Goal: Task Accomplishment & Management: Manage account settings

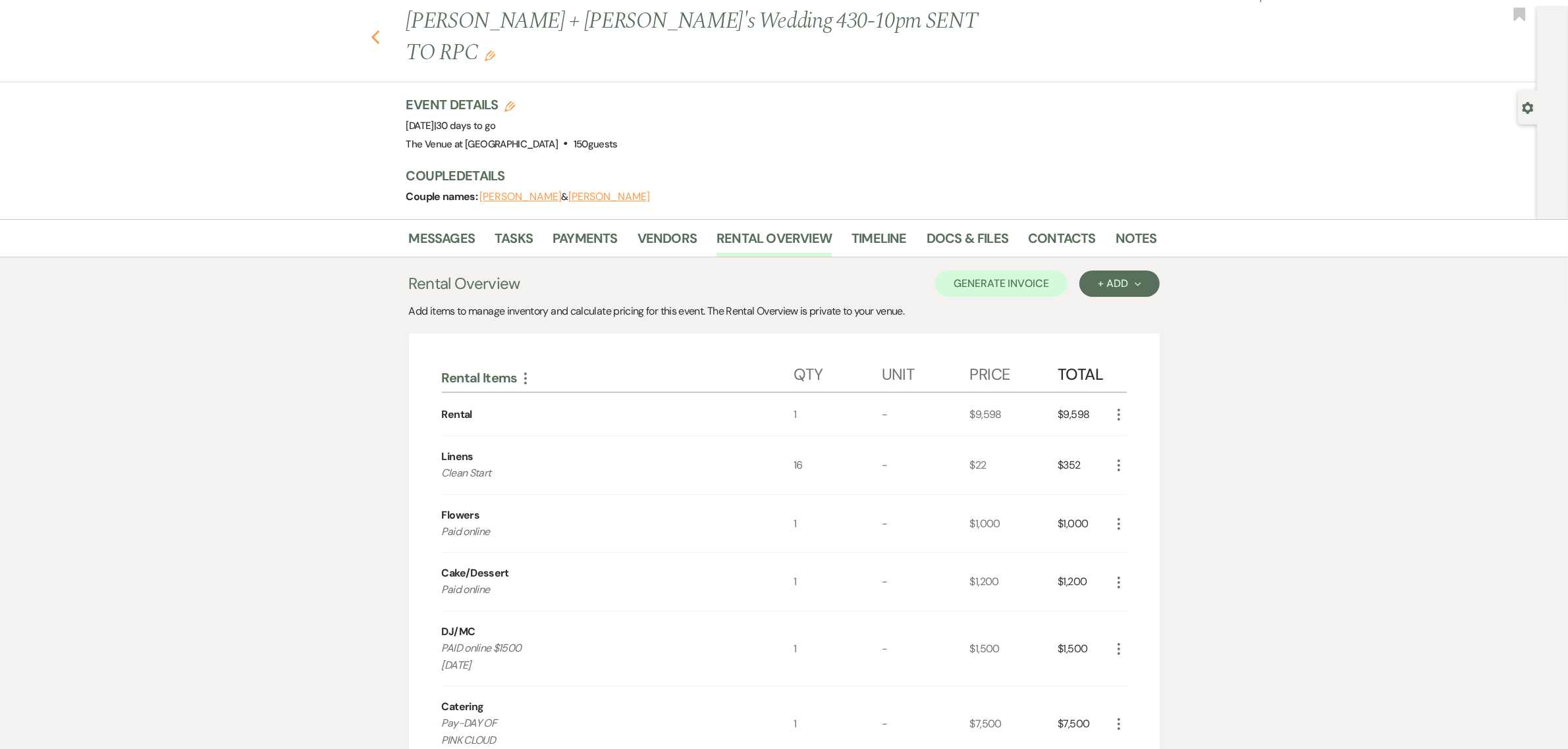
click at [380, 29] on icon "Previous" at bounding box center [376, 37] width 10 height 16
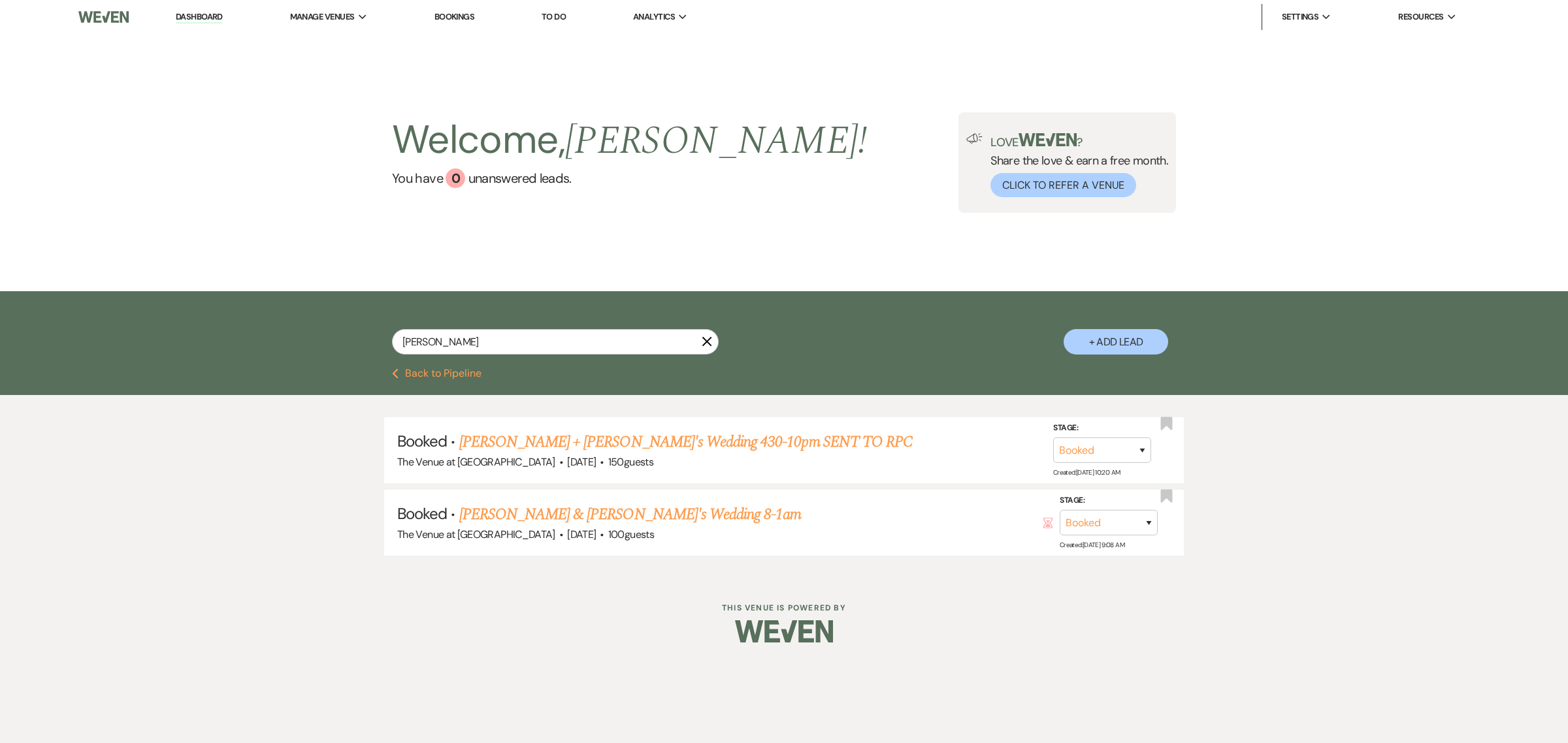
drag, startPoint x: 703, startPoint y: 341, endPoint x: 665, endPoint y: 336, distance: 38.3
click at [700, 341] on div "[PERSON_NAME] X" at bounding box center [555, 347] width 327 height 36
drag, startPoint x: 435, startPoint y: 343, endPoint x: 353, endPoint y: 341, distance: 82.0
click at [353, 341] on div "[PERSON_NAME] X + Add Lead" at bounding box center [784, 331] width 941 height 67
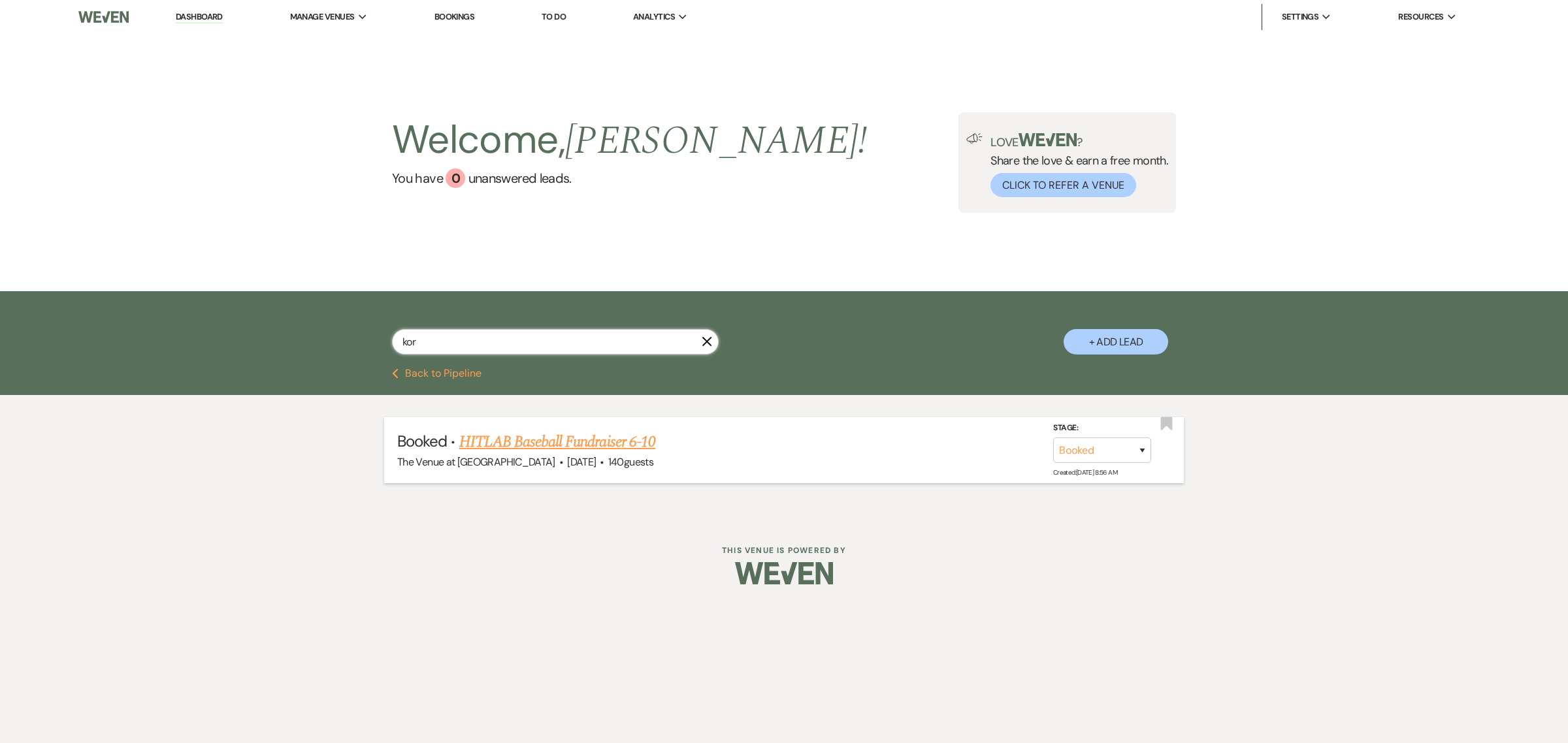
type input "kor"
click at [511, 441] on link "HITLAB Baseball Fundraiser 6-10" at bounding box center [557, 442] width 196 height 24
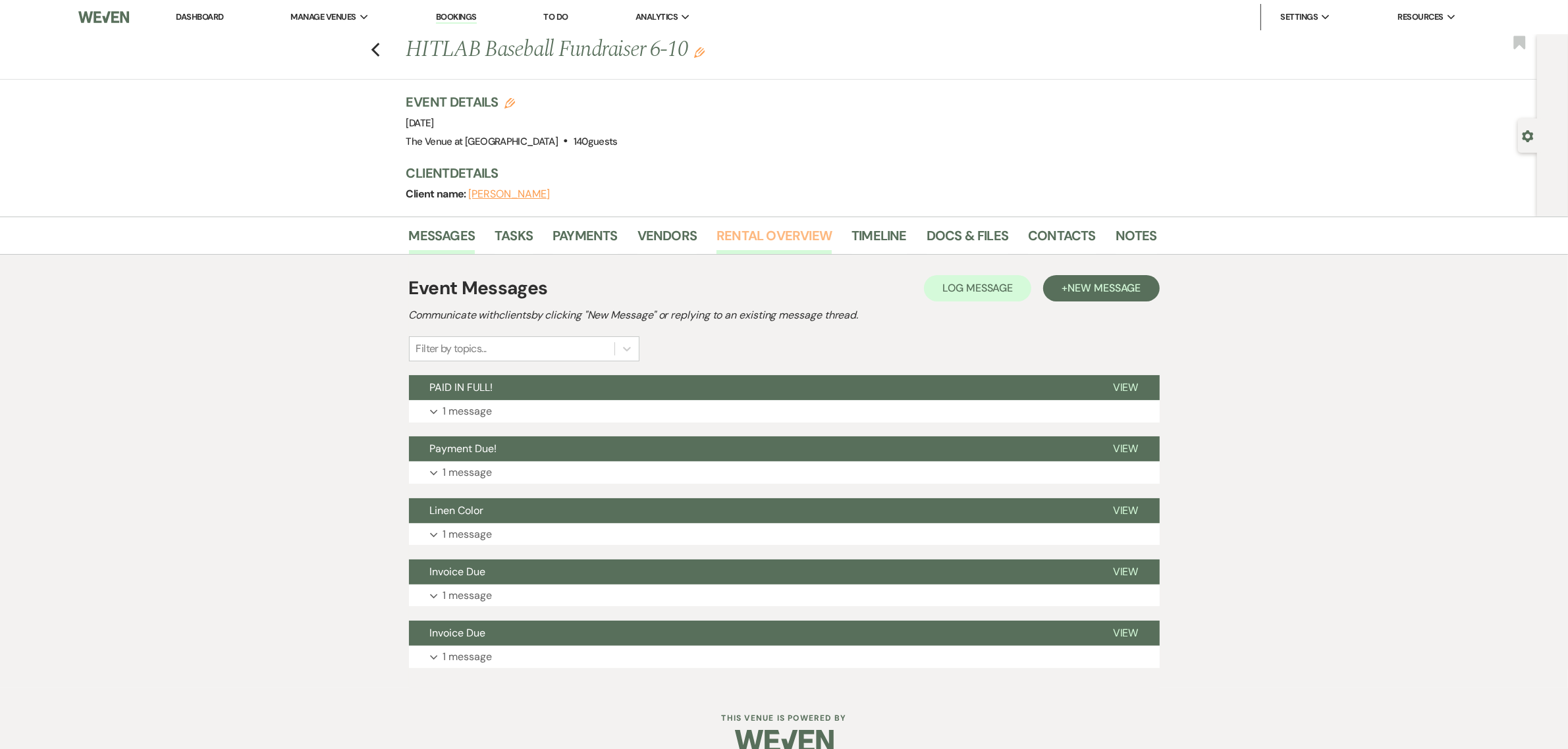
click at [735, 230] on link "Rental Overview" at bounding box center [775, 240] width 116 height 29
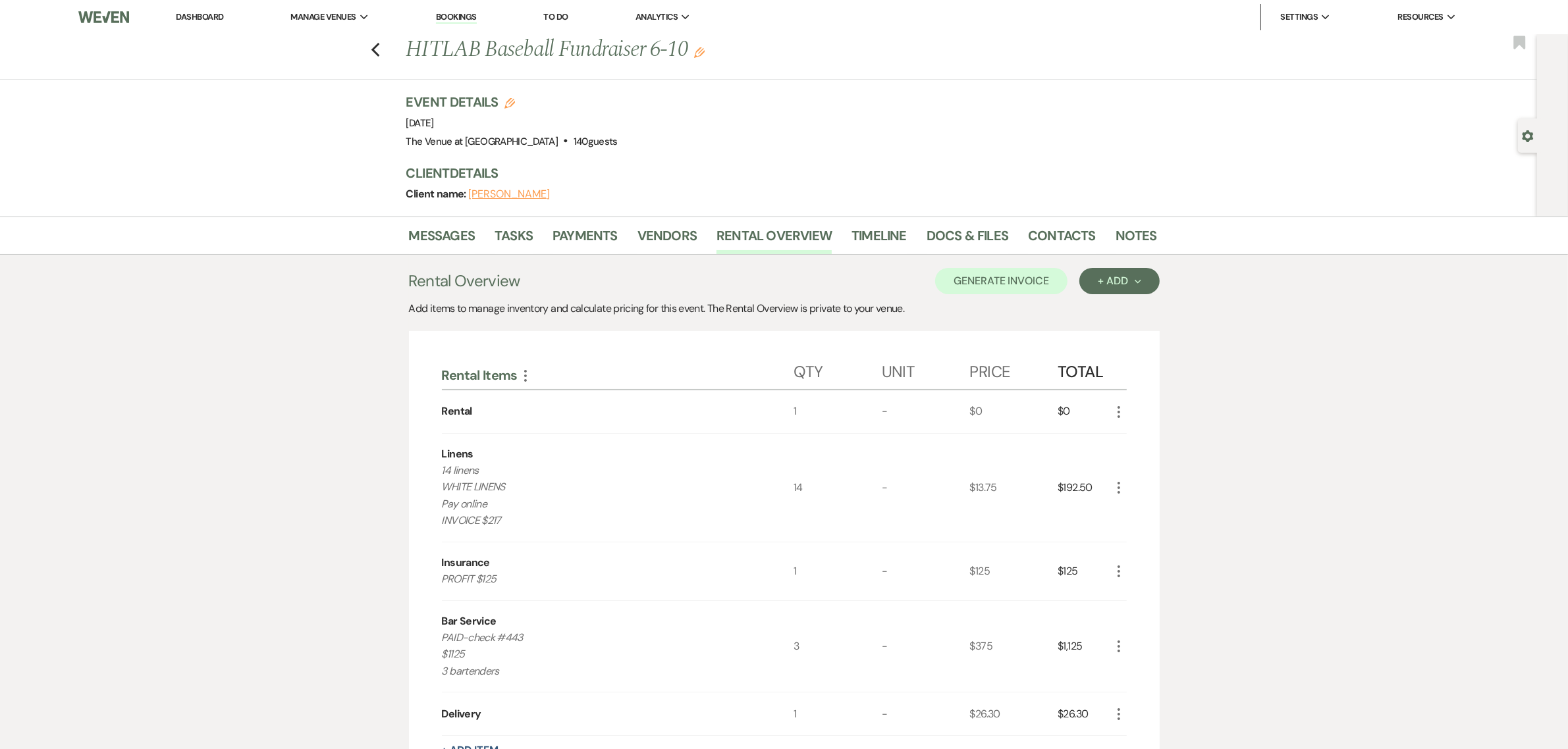
click at [1266, 418] on div "Messages Tasks Payments Vendors Rental Overview Timeline Docs & Files Contacts …" at bounding box center [784, 581] width 1568 height 730
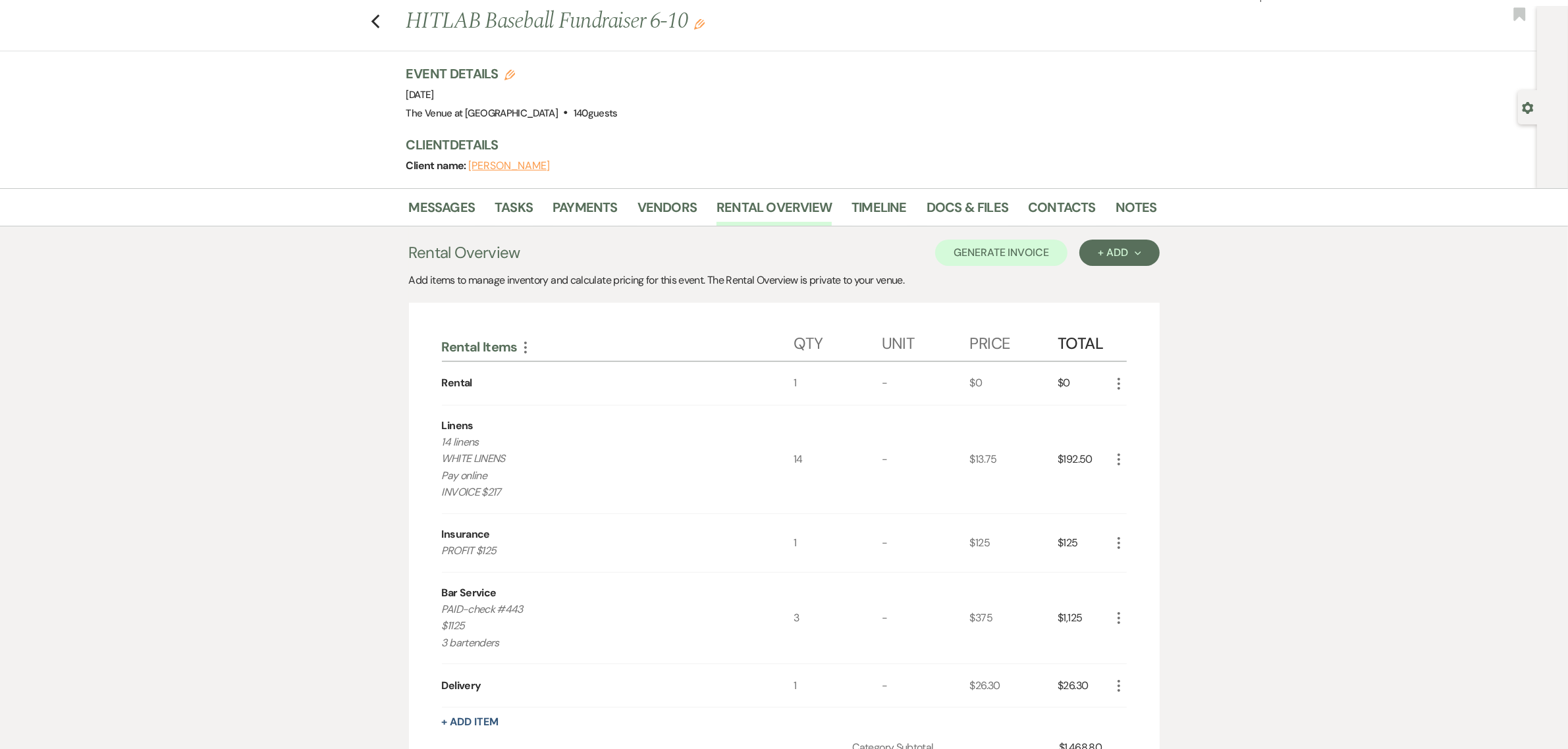
scroll to position [27, 0]
click at [1352, 382] on div "Messages Tasks Payments Vendors Rental Overview Timeline Docs & Files Contacts …" at bounding box center [784, 554] width 1568 height 730
click at [1432, 433] on div "Messages Tasks Payments Vendors Rental Overview Timeline Docs & Files Contacts …" at bounding box center [784, 554] width 1568 height 730
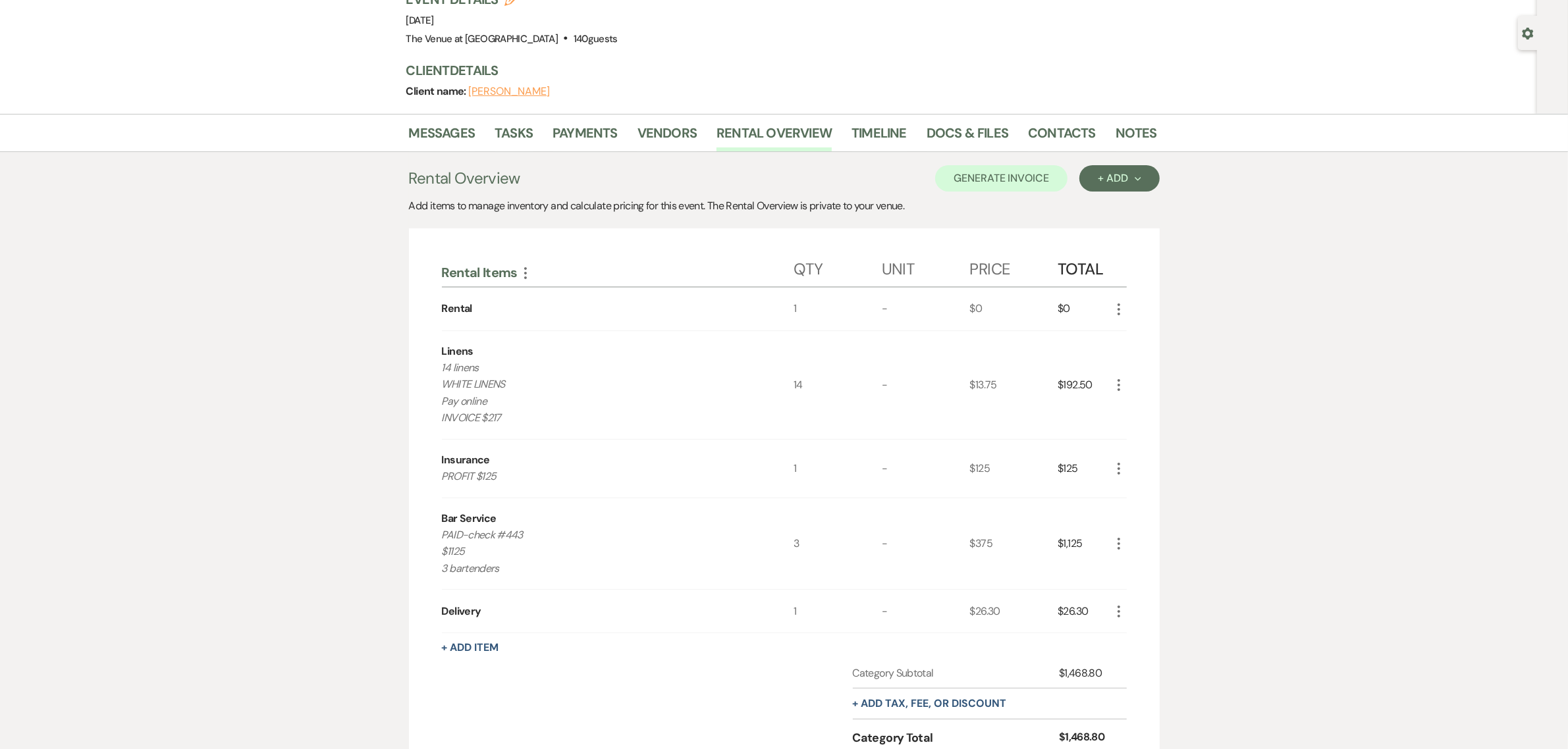
scroll to position [89, 0]
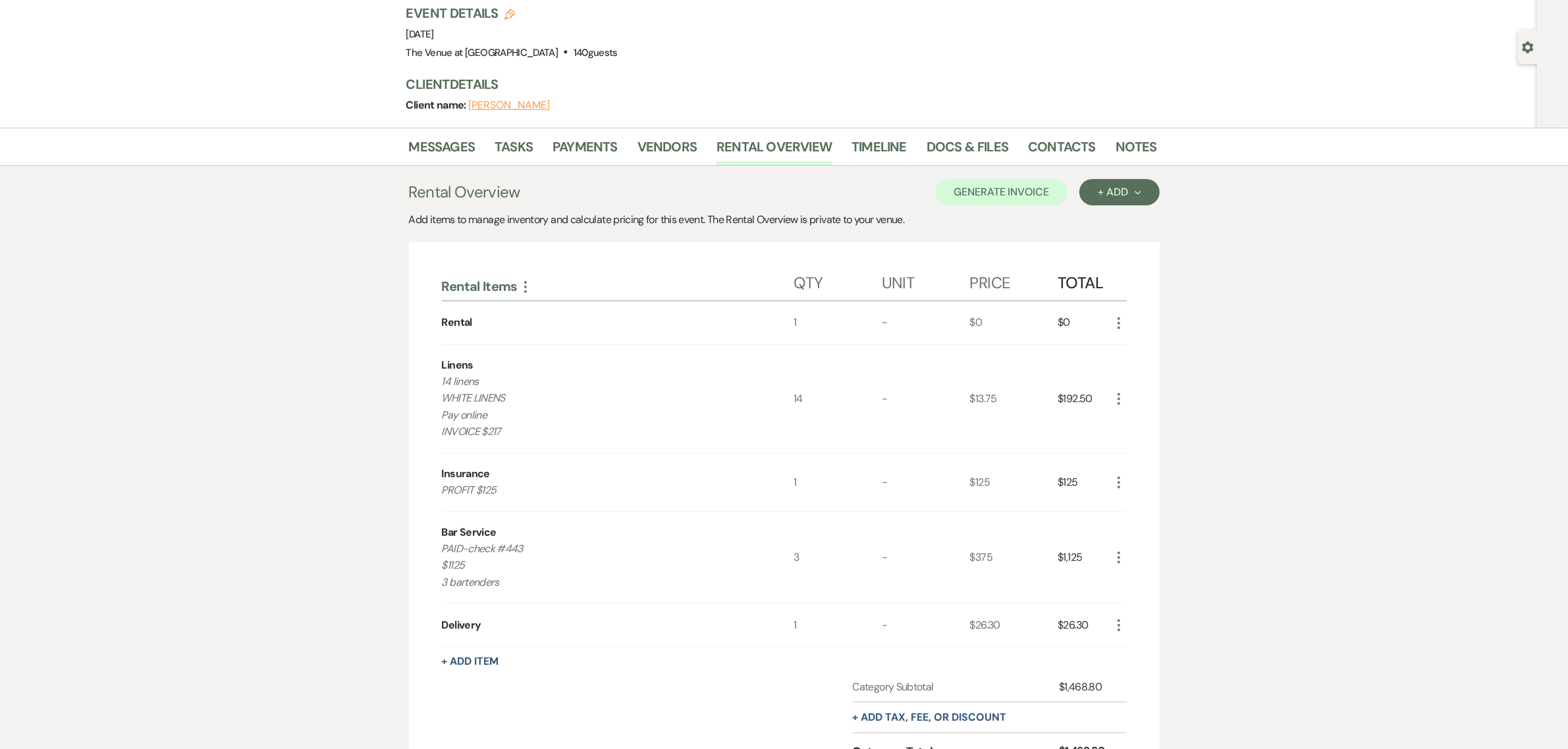
click at [1393, 351] on div "Messages Tasks Payments Vendors Rental Overview Timeline Docs & Files Contacts …" at bounding box center [784, 493] width 1568 height 730
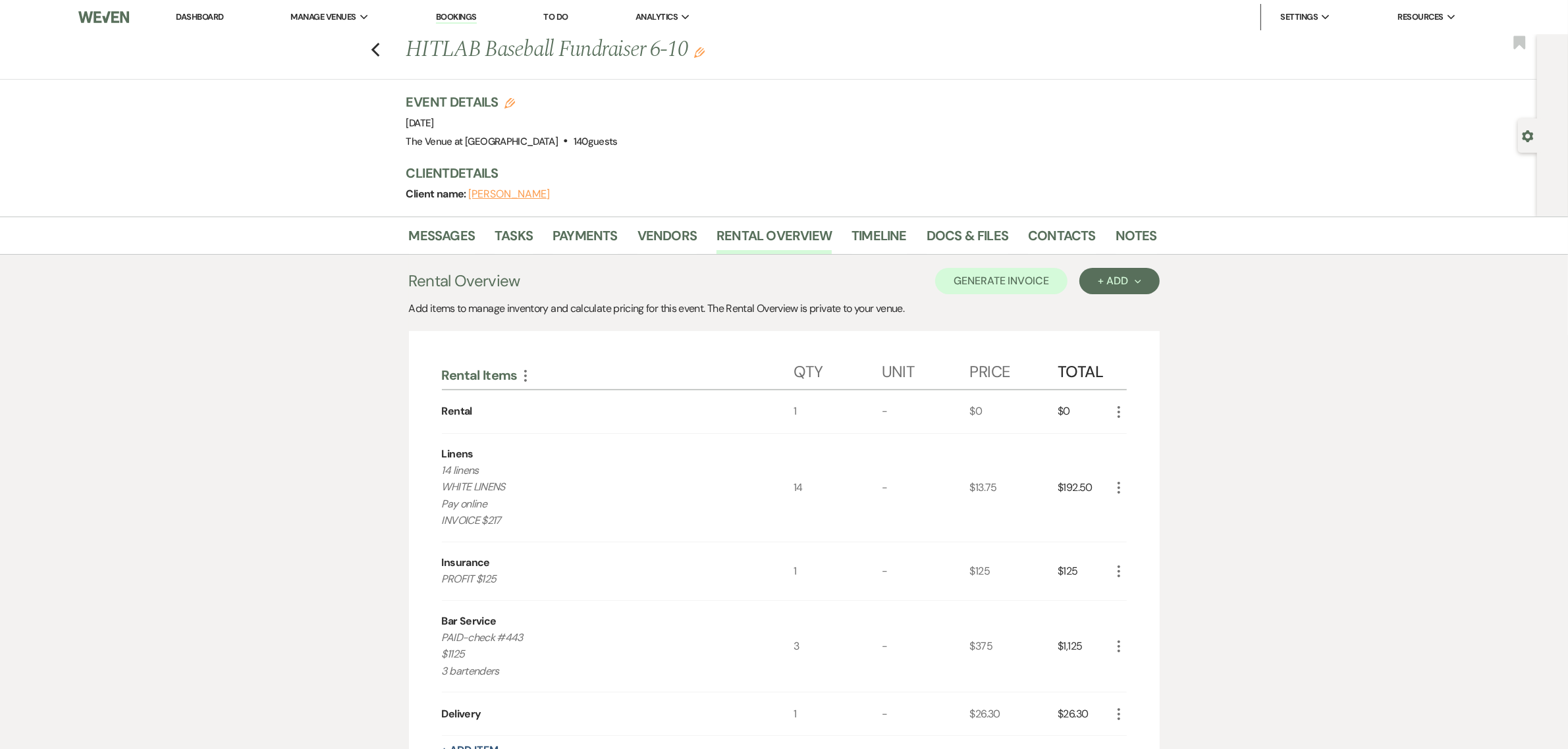
click at [529, 192] on button "[PERSON_NAME]" at bounding box center [509, 194] width 82 height 11
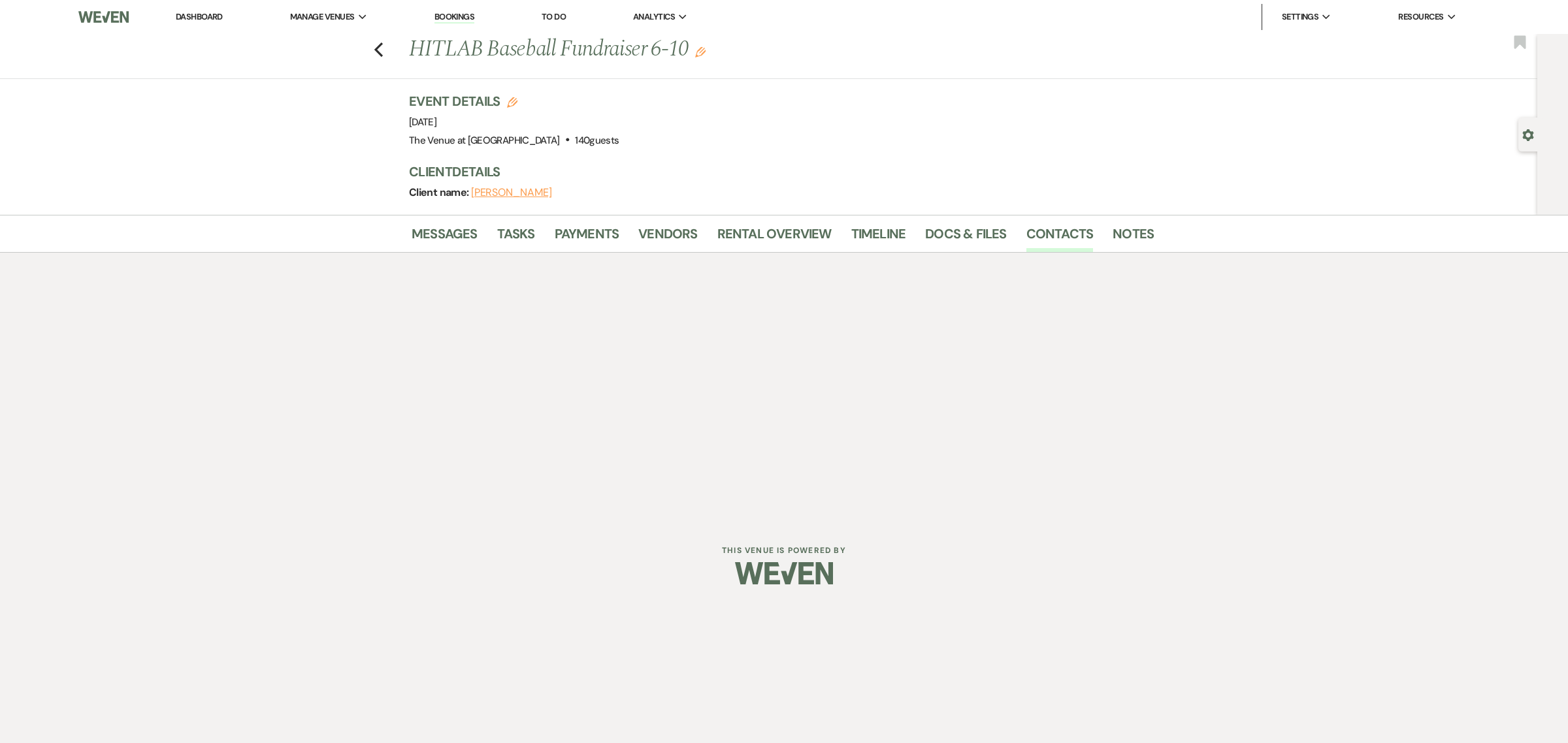
select select "1"
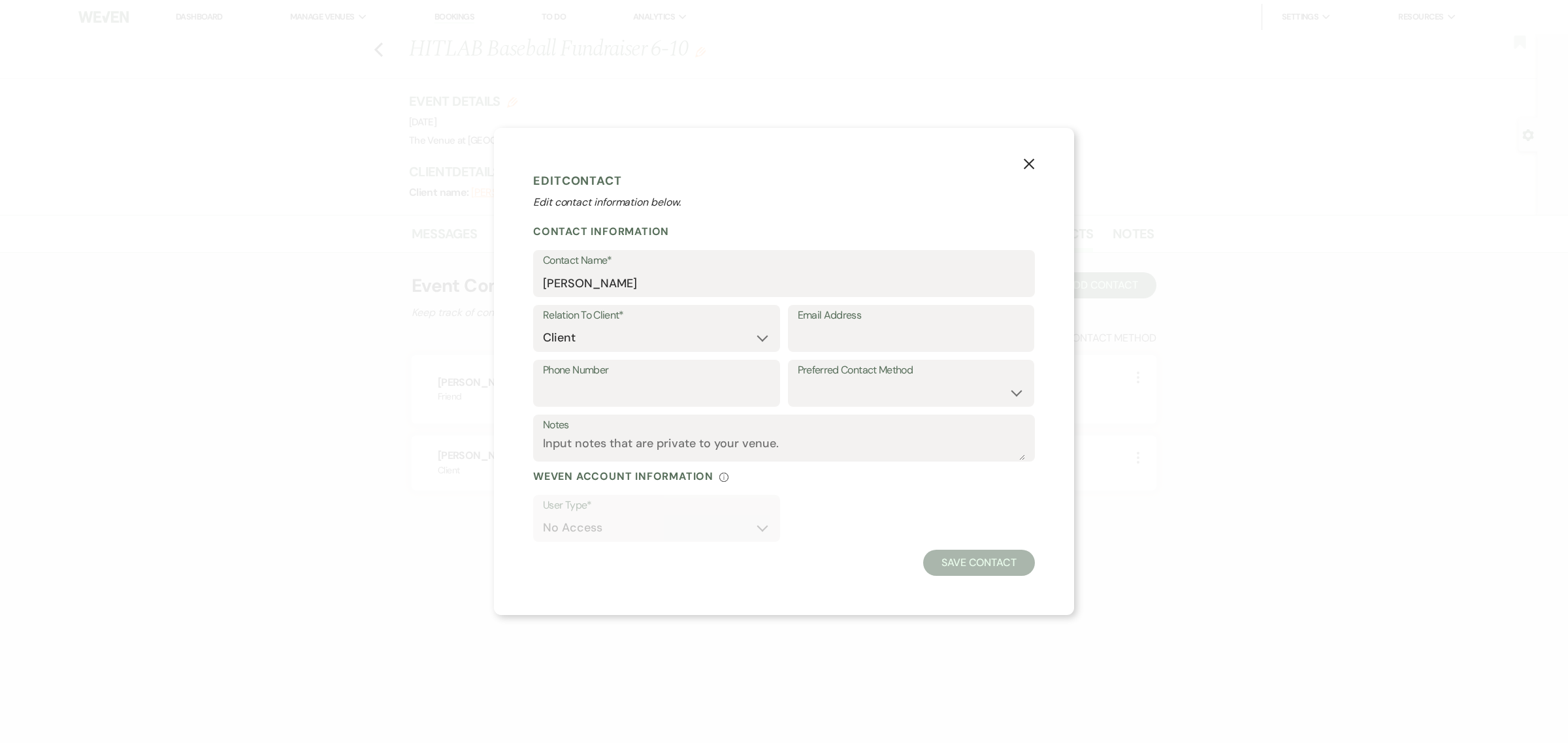
click at [1027, 166] on use "button" at bounding box center [1029, 164] width 11 height 11
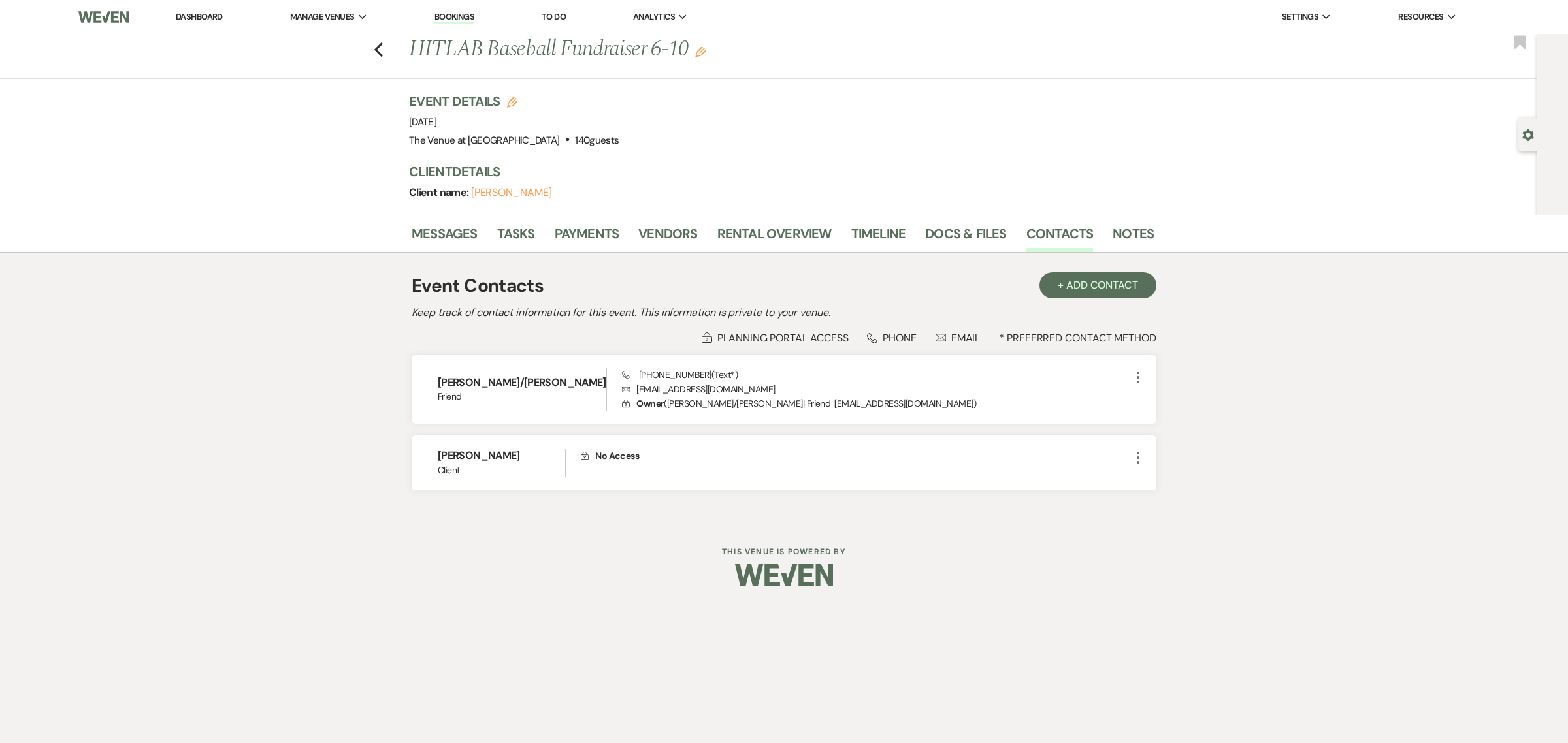
click at [1353, 394] on div "Messages Tasks Payments Vendors Rental Overview Timeline Docs & Files Contacts …" at bounding box center [784, 368] width 1568 height 307
click at [784, 239] on link "Rental Overview" at bounding box center [774, 238] width 115 height 29
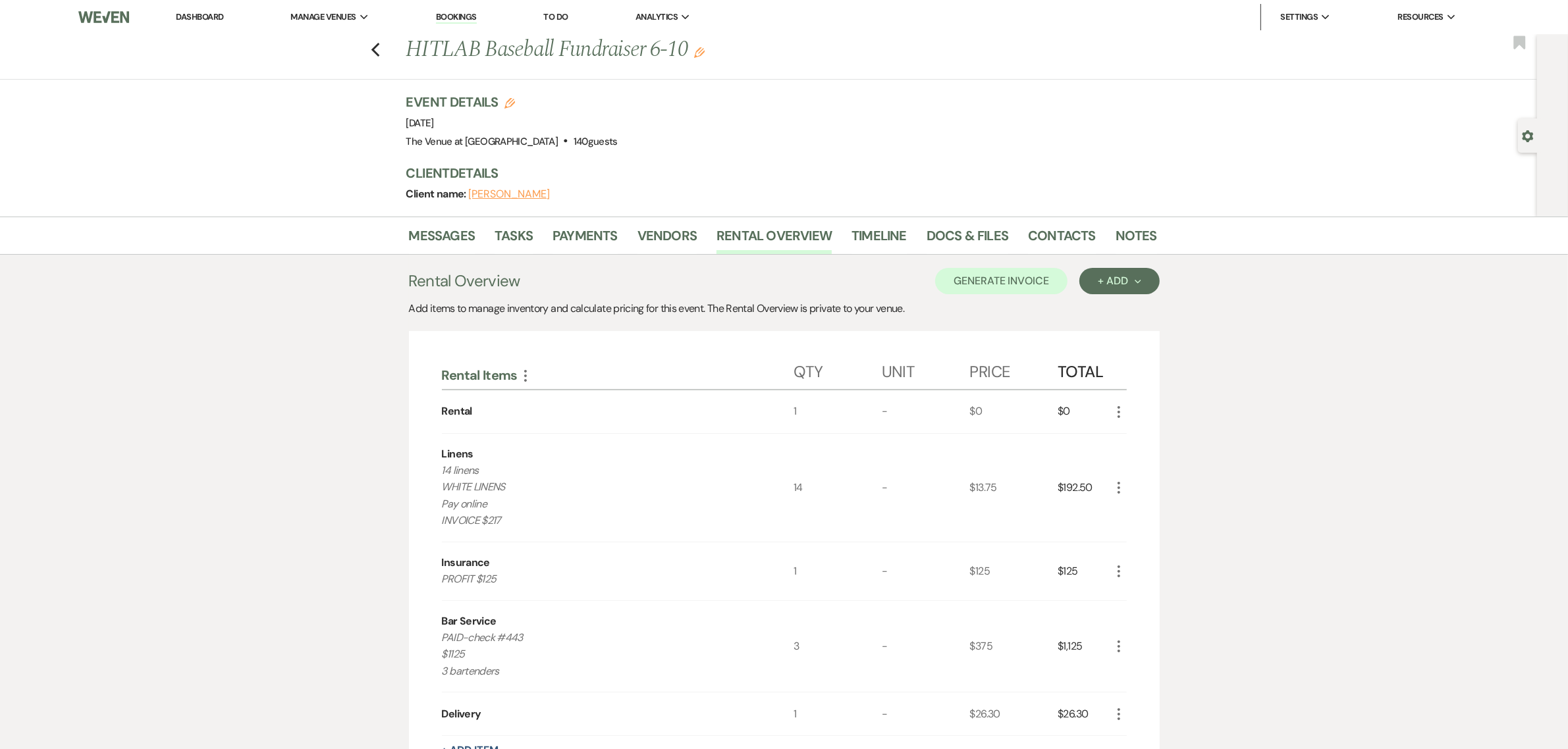
click at [1377, 469] on div "Messages Tasks Payments Vendors Rental Overview Timeline Docs & Files Contacts …" at bounding box center [784, 581] width 1568 height 730
click at [1427, 464] on div "Messages Tasks Payments Vendors Rental Overview Timeline Docs & Files Contacts …" at bounding box center [784, 581] width 1568 height 730
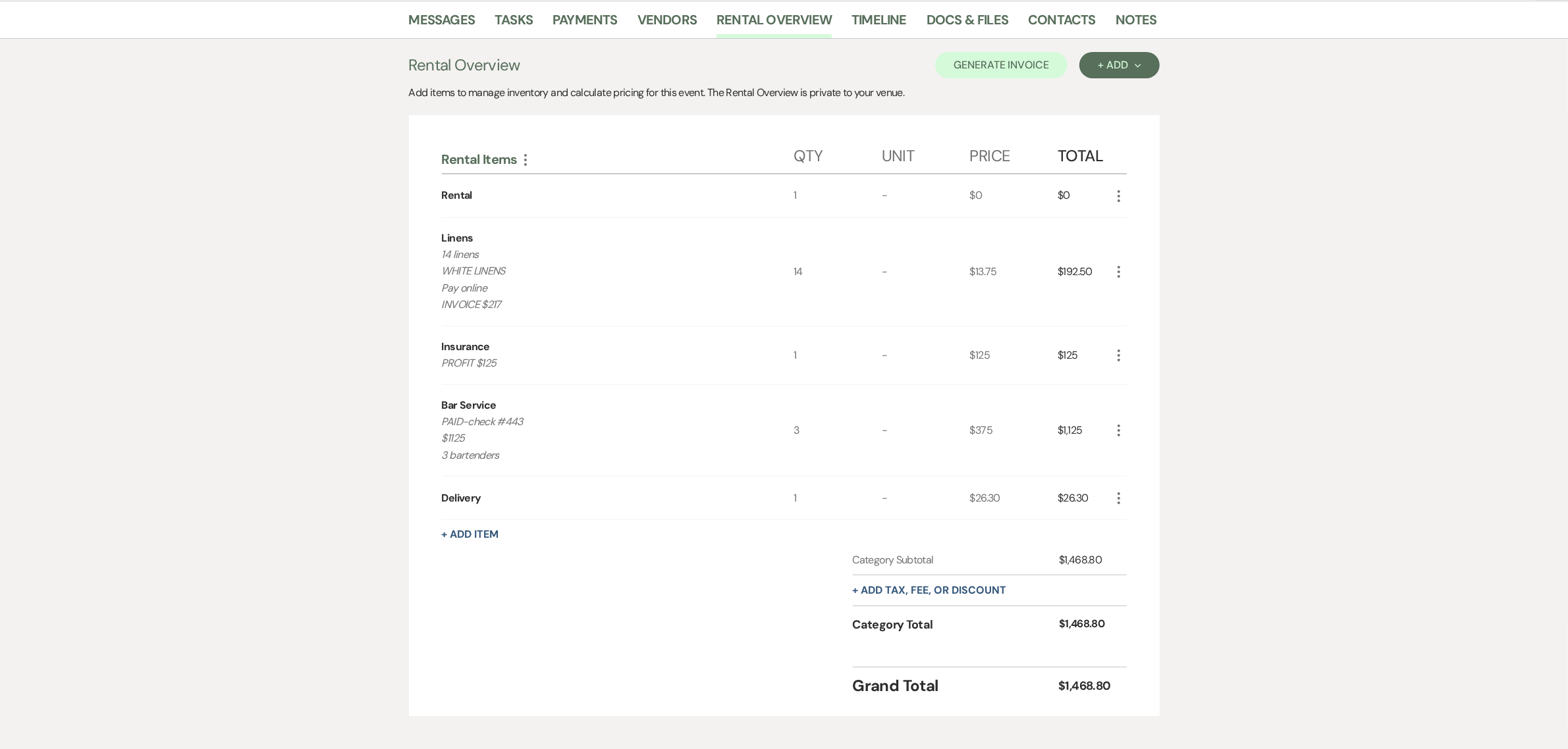
scroll to position [219, 0]
click at [1312, 277] on div "Messages Tasks Payments Vendors Rental Overview Timeline Docs & Files Contacts …" at bounding box center [784, 363] width 1568 height 730
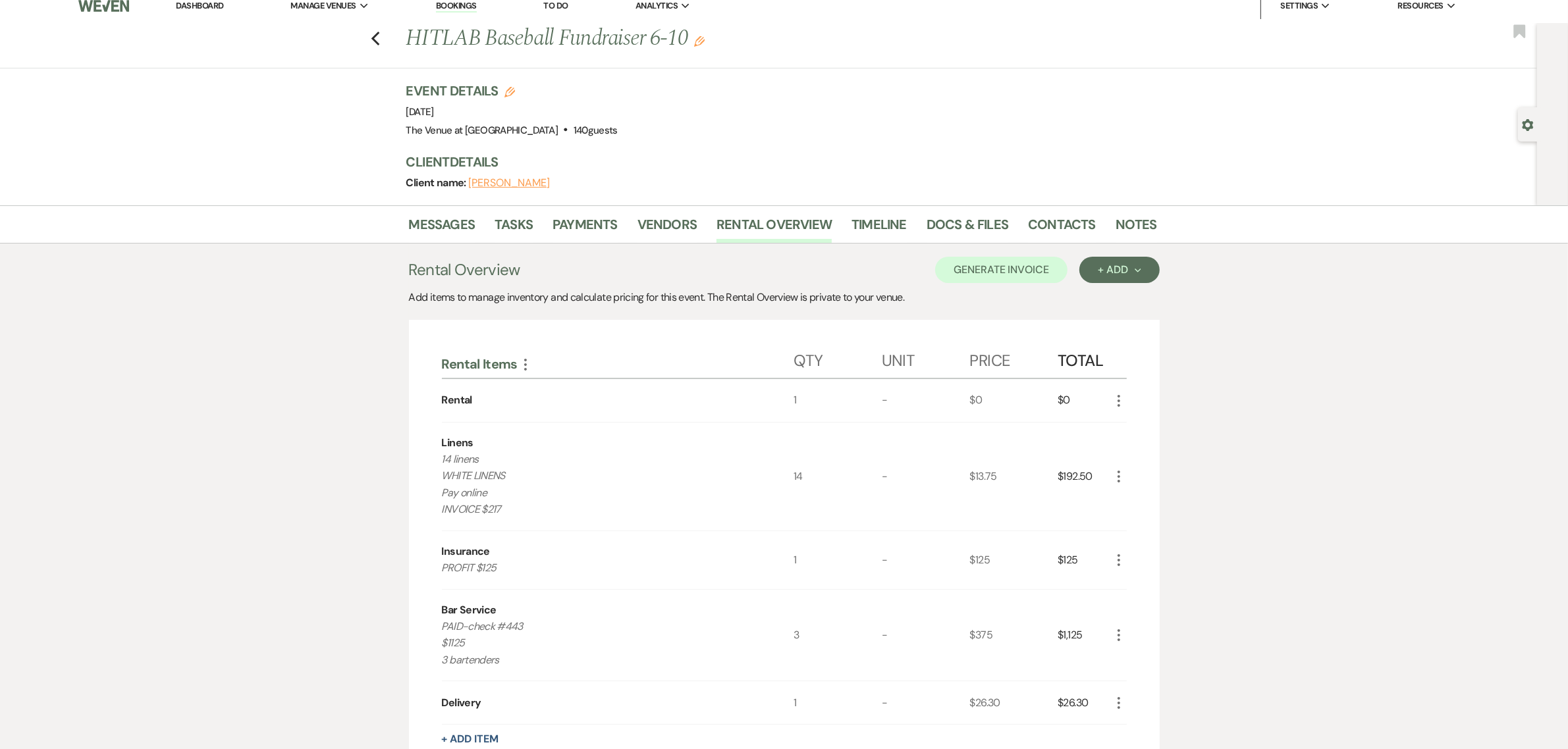
scroll to position [0, 0]
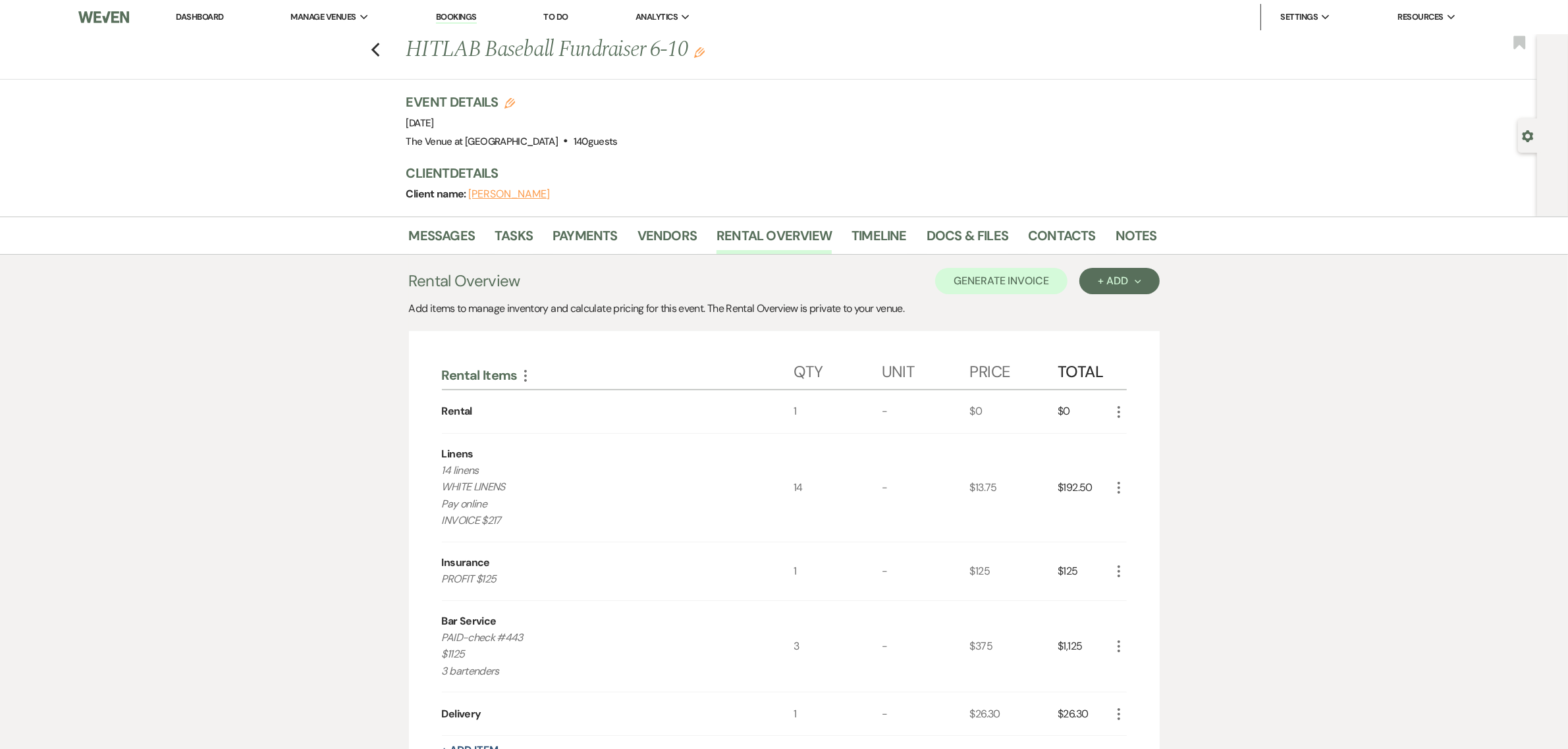
drag, startPoint x: 214, startPoint y: 17, endPoint x: 563, endPoint y: 0, distance: 349.4
click at [214, 16] on link "Dashboard" at bounding box center [199, 17] width 48 height 12
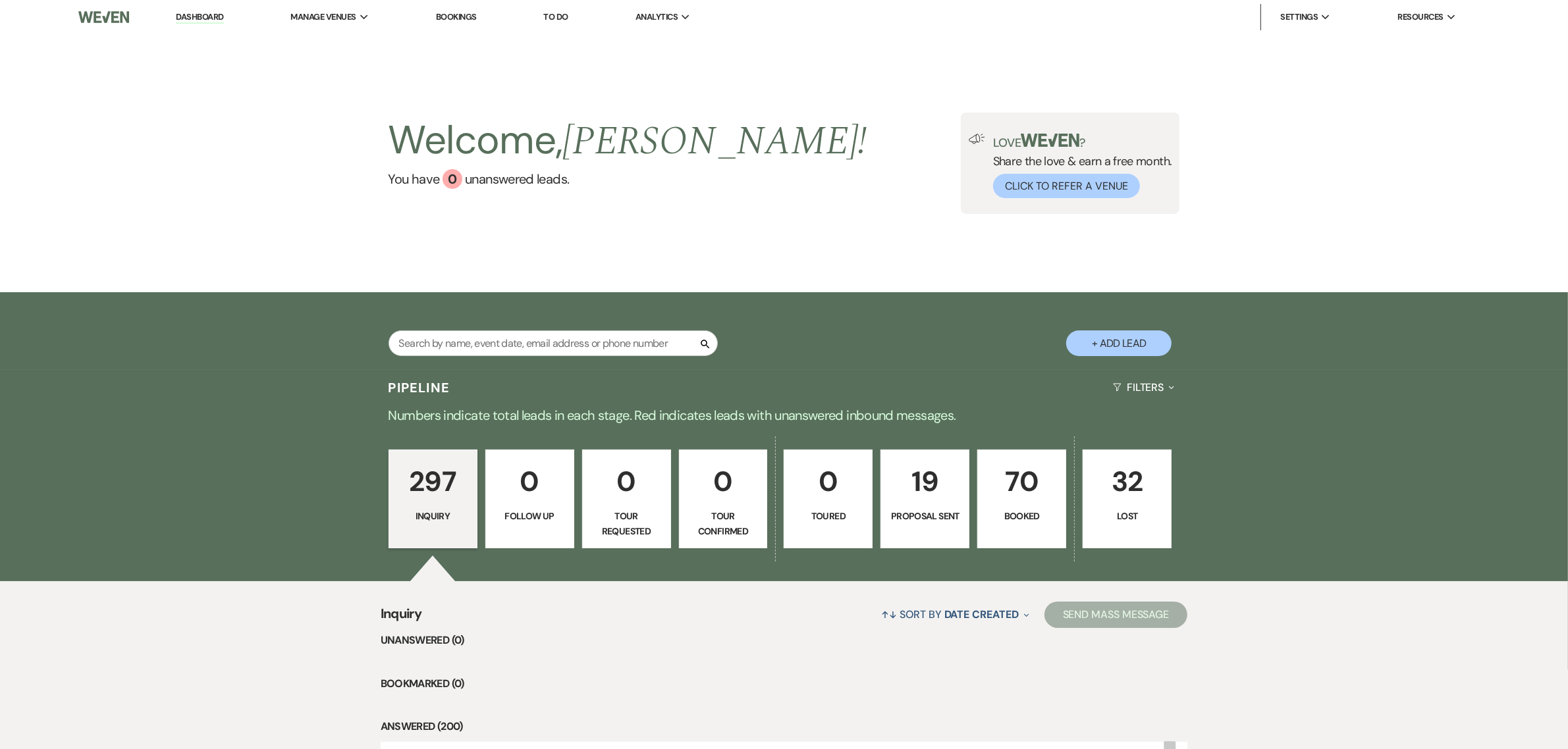
click at [1027, 493] on p "70" at bounding box center [1021, 481] width 72 height 44
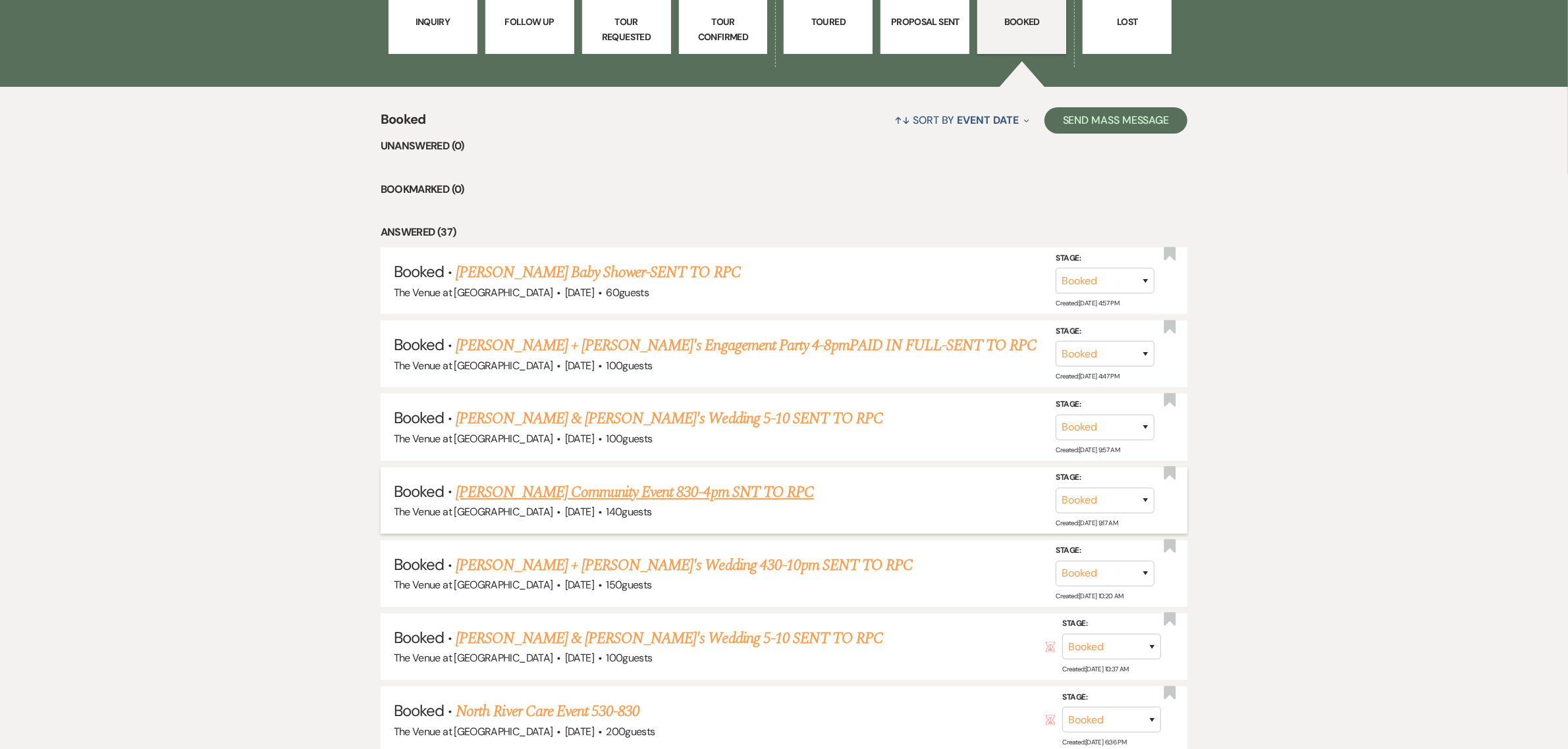
scroll to position [521, 0]
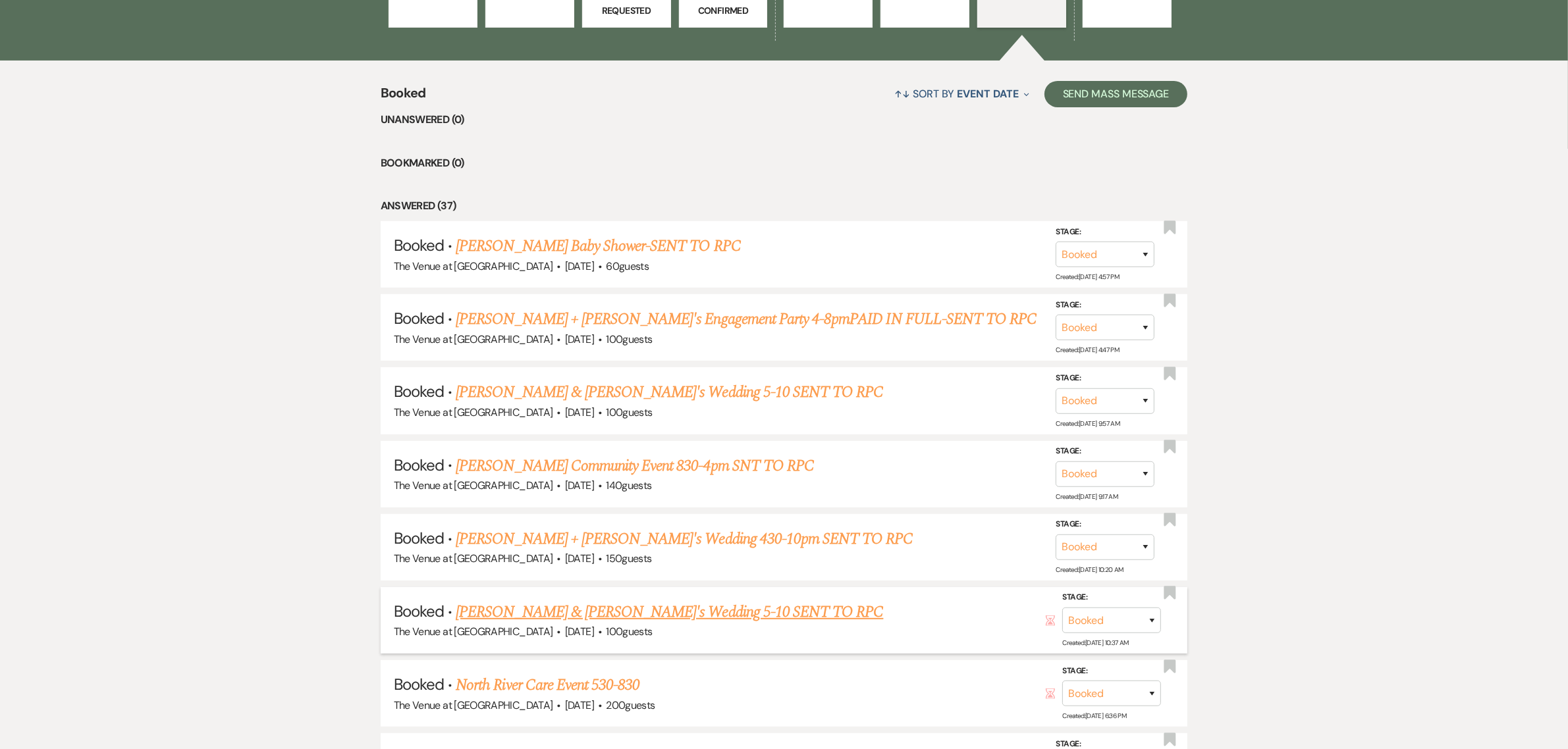
click at [606, 604] on link "[PERSON_NAME] & [PERSON_NAME]'s Wedding 5-10 SENT TO RPC" at bounding box center [669, 612] width 427 height 24
select select "3"
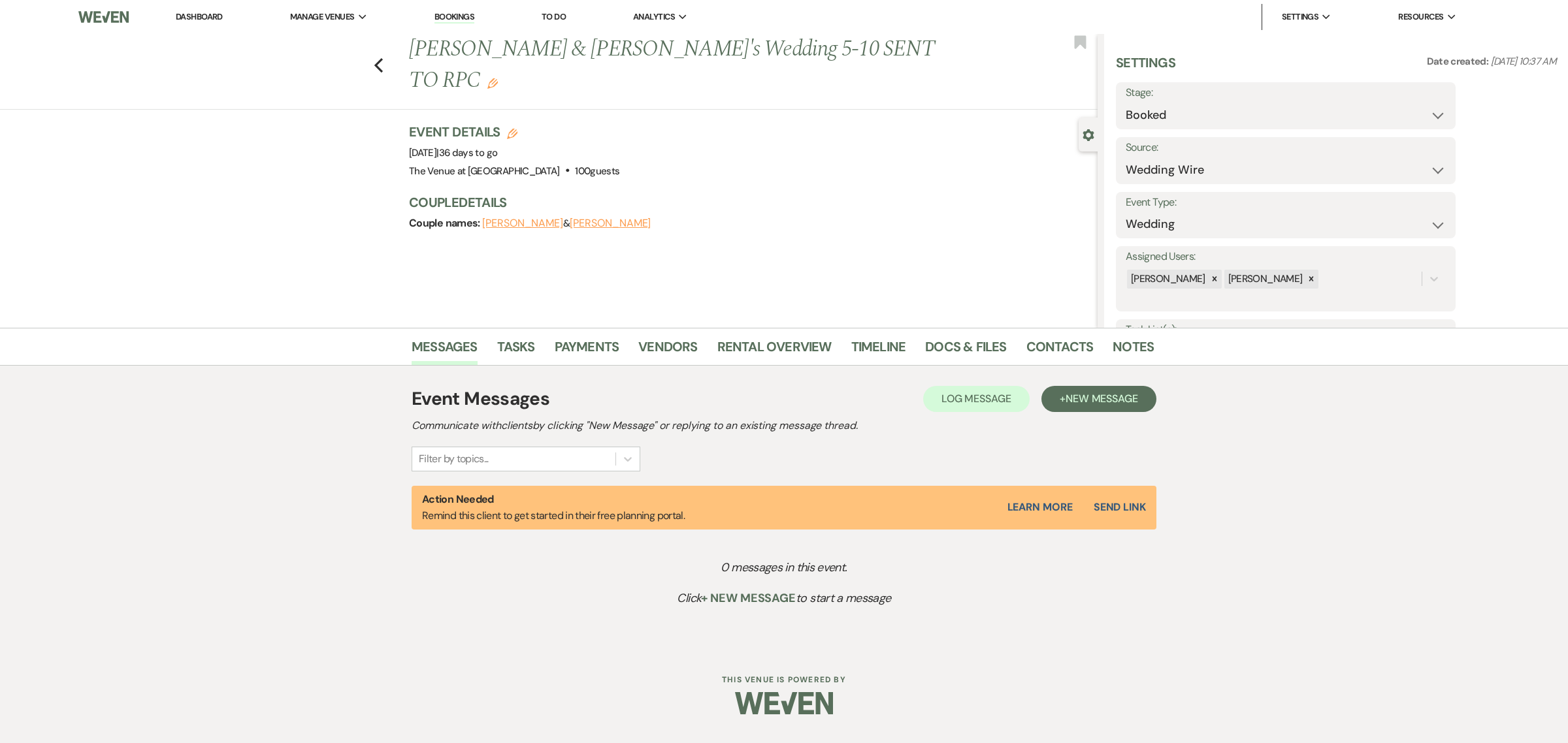
click at [1389, 470] on div "Messages Tasks Payments Vendors Rental Overview Timeline Docs & Files Contacts …" at bounding box center [784, 489] width 1568 height 322
click at [891, 273] on div "Previous [PERSON_NAME] & [PERSON_NAME]'s Wedding 5-10 SENT TO RPC Edit Bookmark…" at bounding box center [548, 180] width 1098 height 294
click at [753, 344] on link "Rental Overview" at bounding box center [774, 351] width 115 height 29
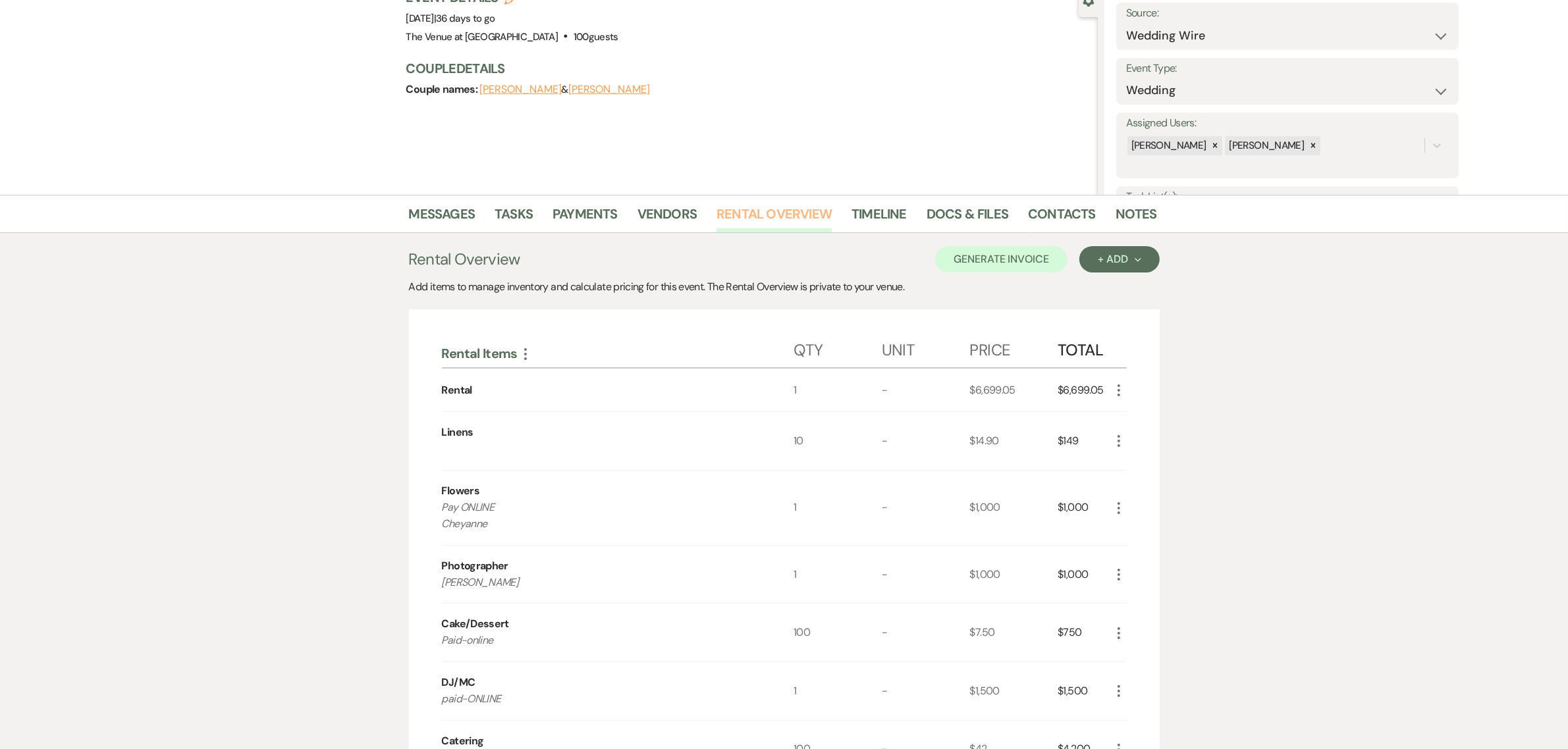
scroll to position [137, 0]
click at [1363, 461] on div "Messages Tasks Payments Vendors Rental Overview Timeline Docs & Files Contacts …" at bounding box center [784, 761] width 1568 height 1135
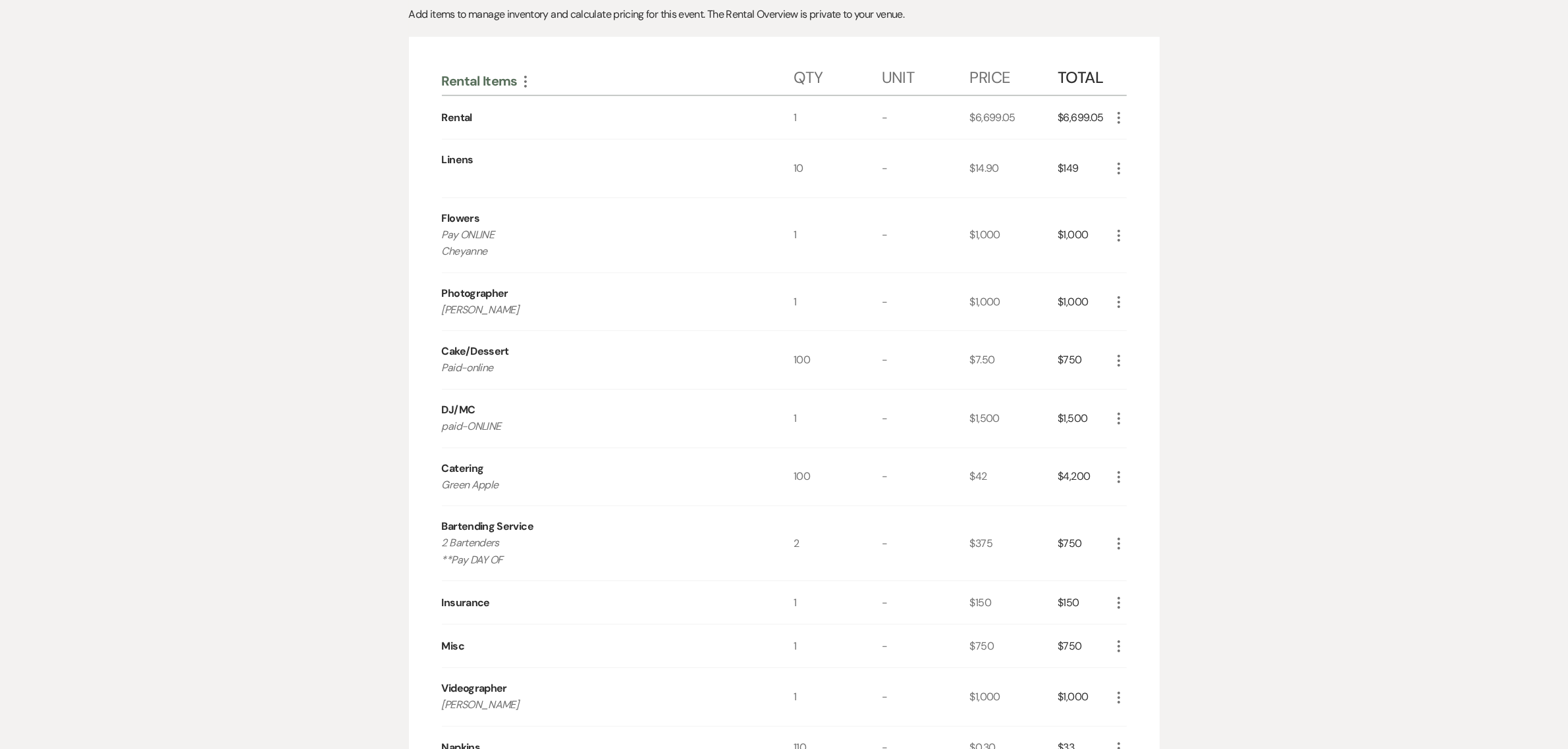
scroll to position [412, 0]
click at [1322, 456] on div "Messages Tasks Payments Vendors Rental Overview Timeline Docs & Files Contacts …" at bounding box center [784, 487] width 1568 height 1135
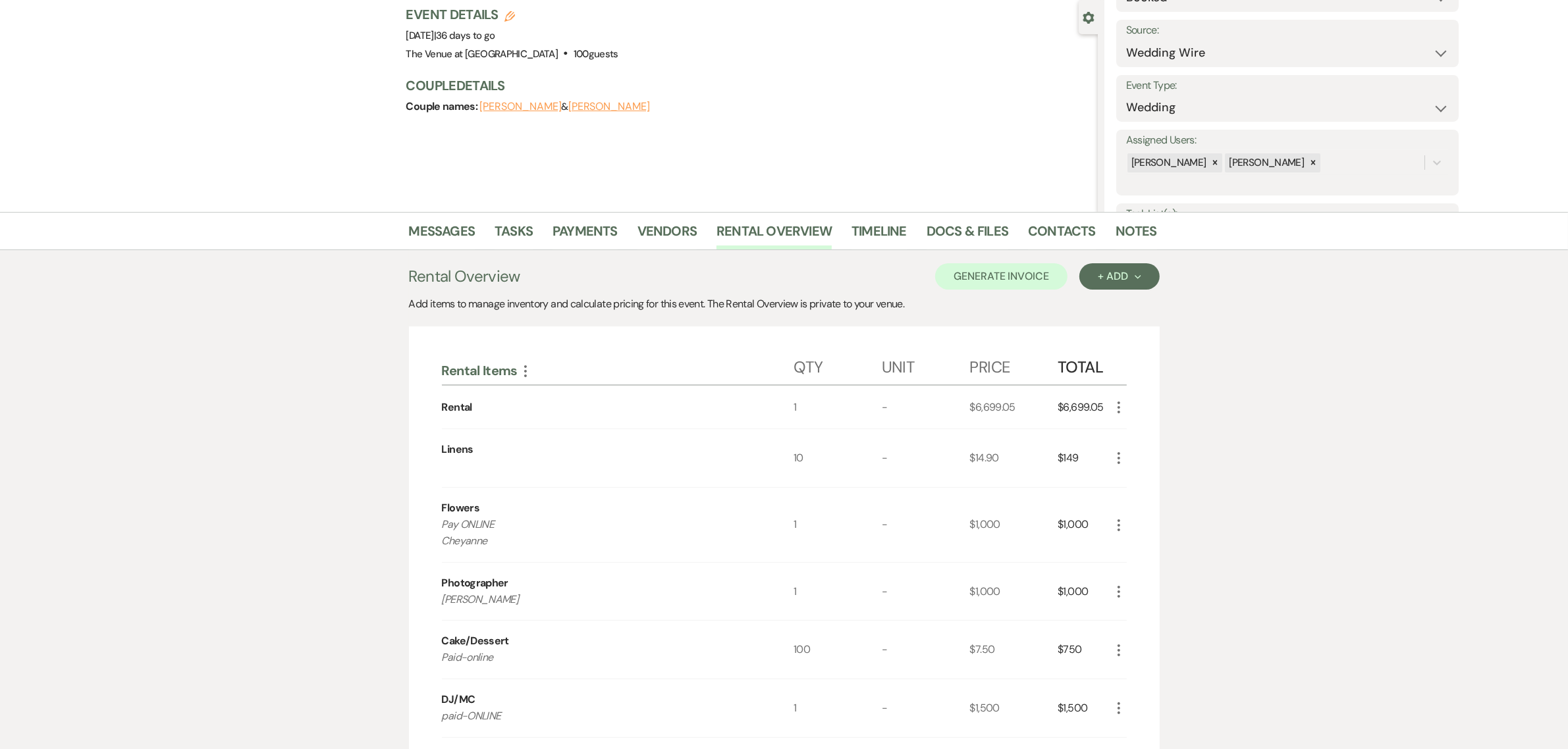
scroll to position [109, 0]
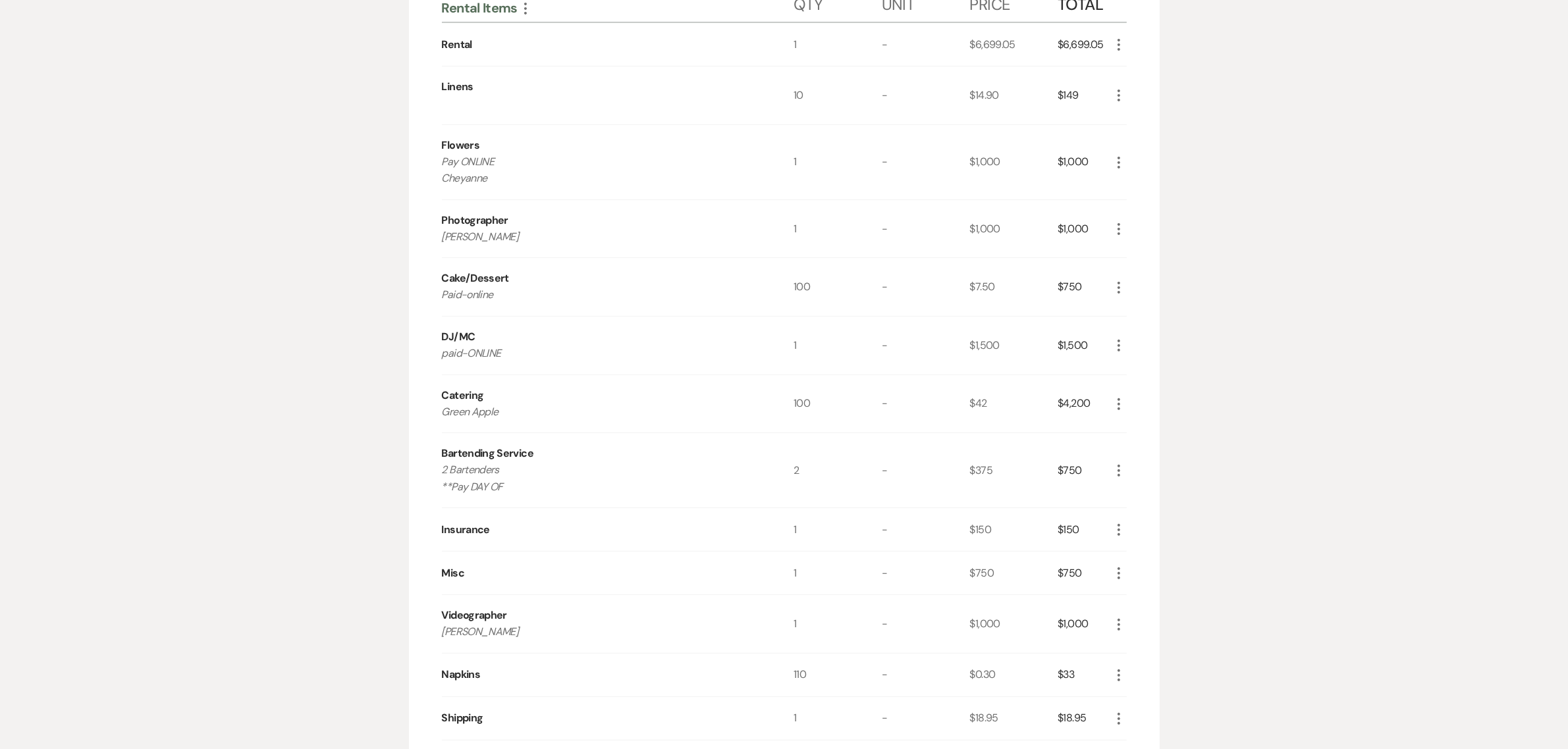
scroll to position [384, 0]
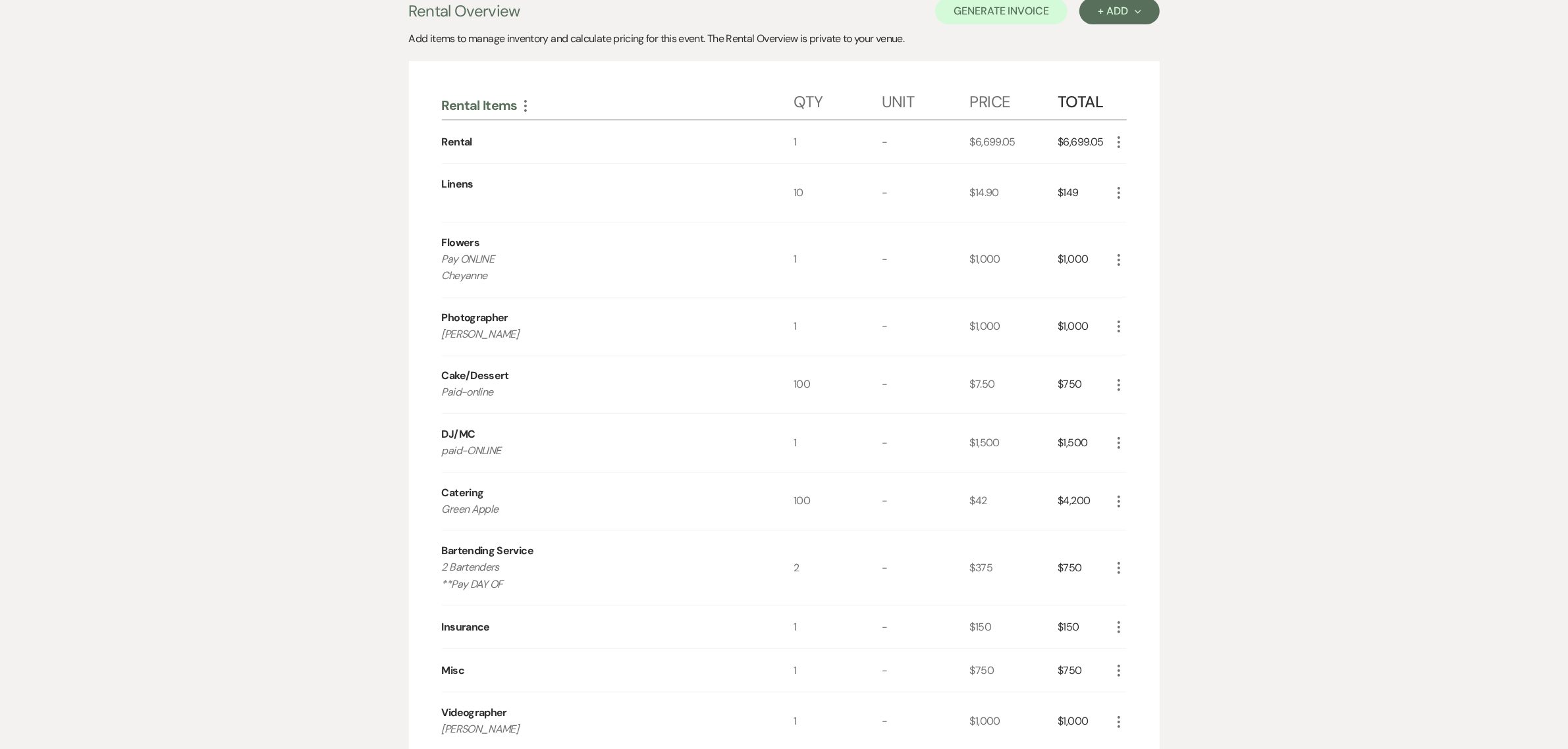
click at [1382, 477] on div "Messages Tasks Payments Vendors Rental Overview Timeline Docs & Files Contacts …" at bounding box center [784, 514] width 1568 height 1135
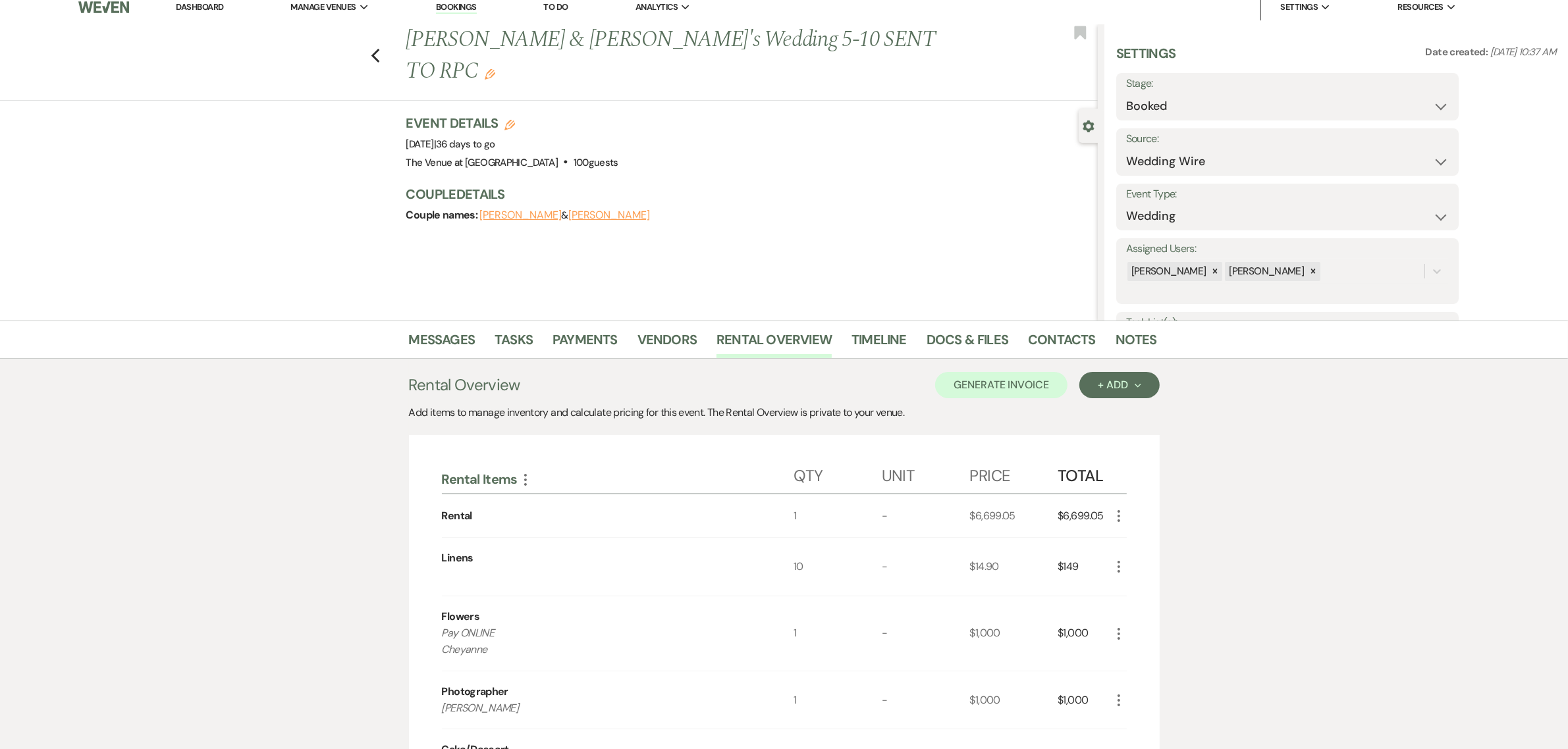
scroll to position [0, 0]
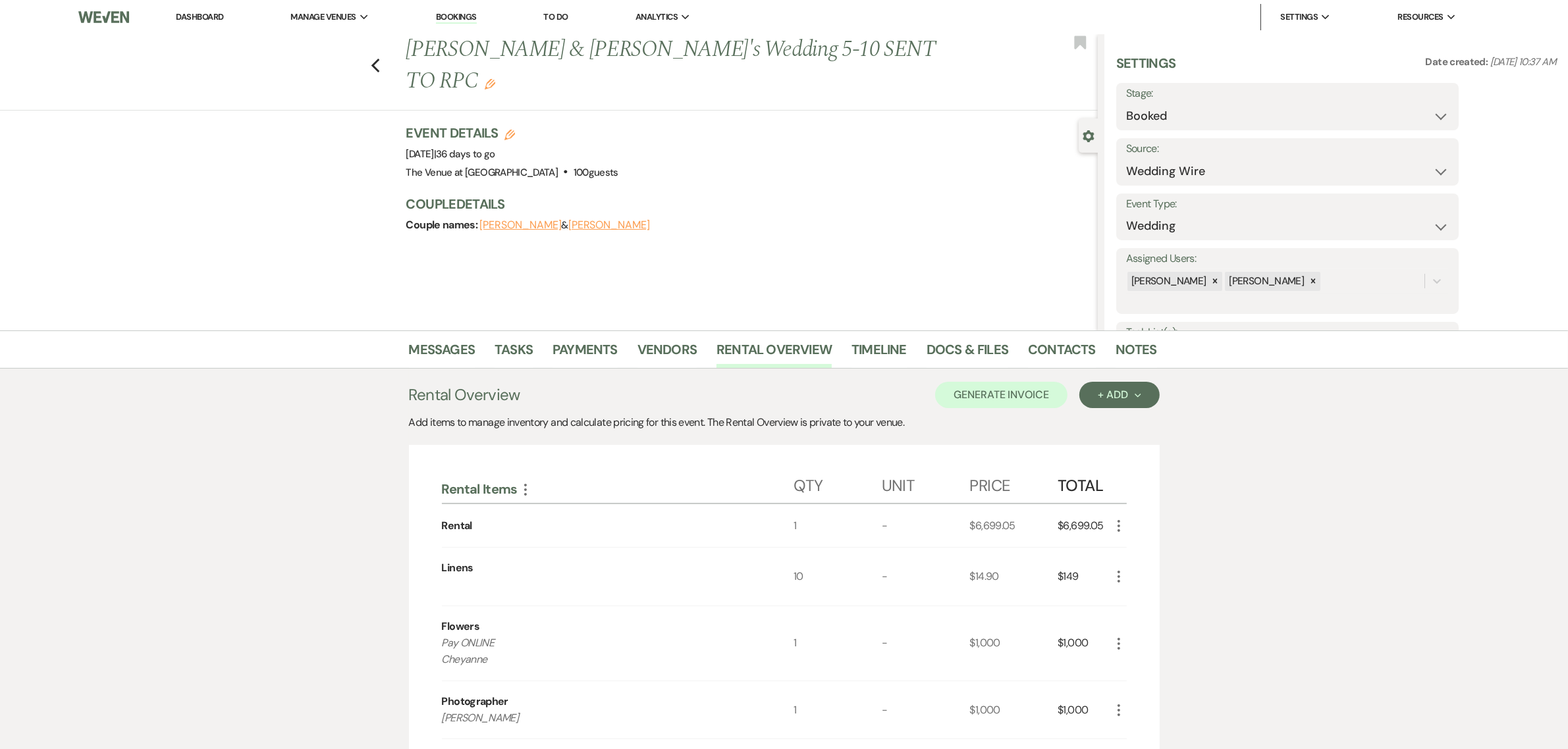
click at [875, 244] on div "Previous [PERSON_NAME] & [PERSON_NAME]'s Wedding 5-10 SENT TO RPC Edit Bookmark…" at bounding box center [549, 182] width 1098 height 296
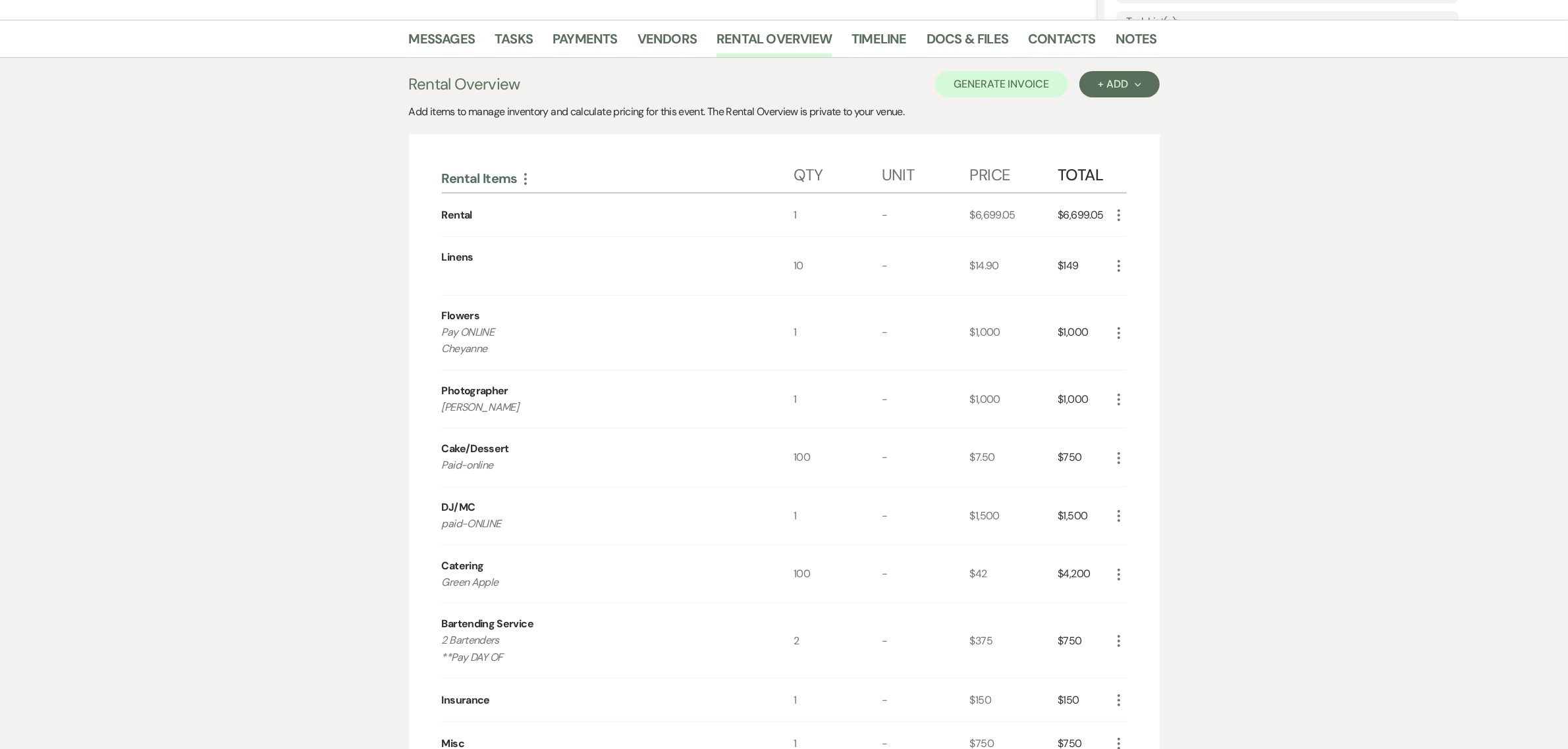
scroll to position [247, 0]
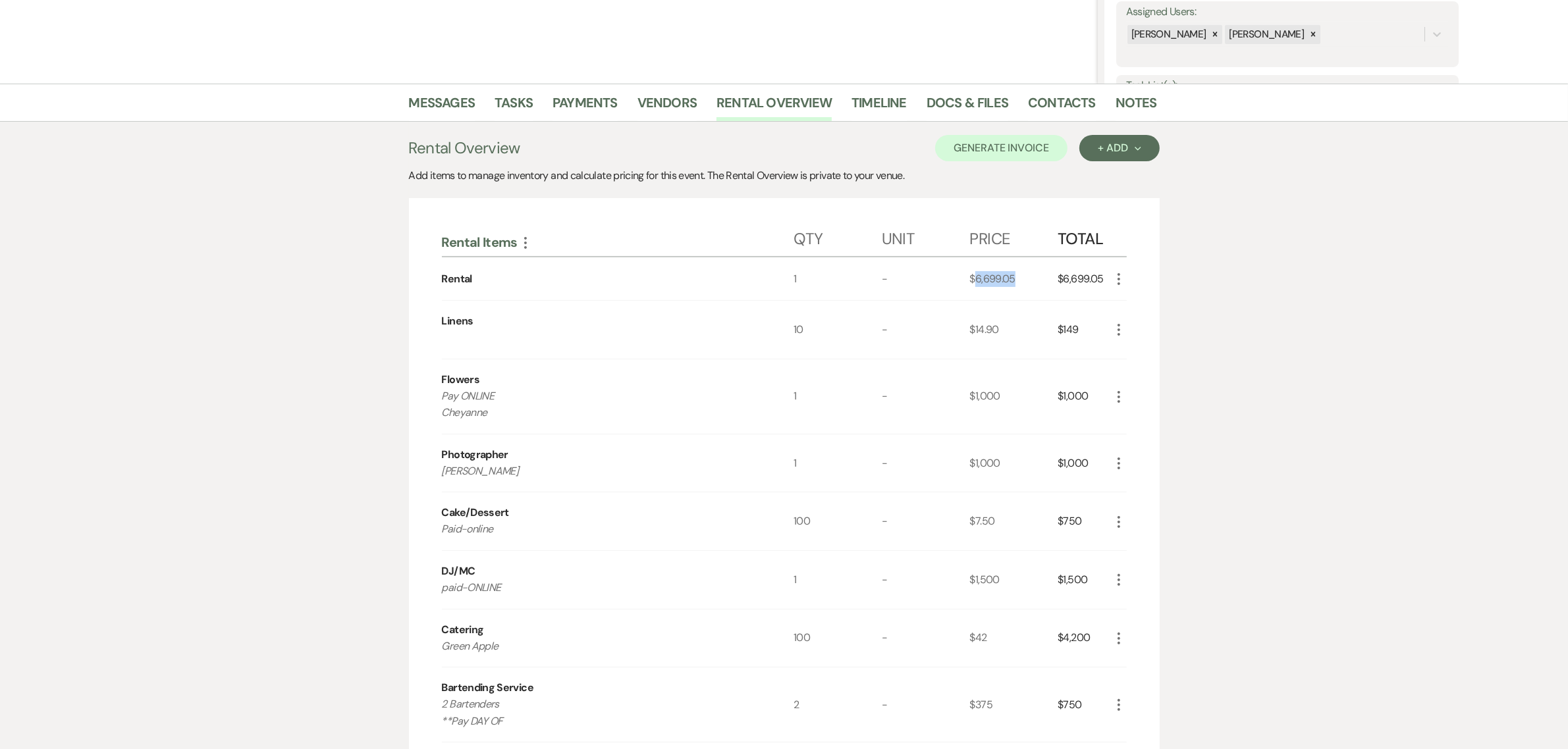
drag, startPoint x: 1025, startPoint y: 281, endPoint x: 979, endPoint y: 277, distance: 46.2
click at [977, 277] on div "$6,699.05" at bounding box center [1014, 279] width 89 height 43
copy div "6,699.05"
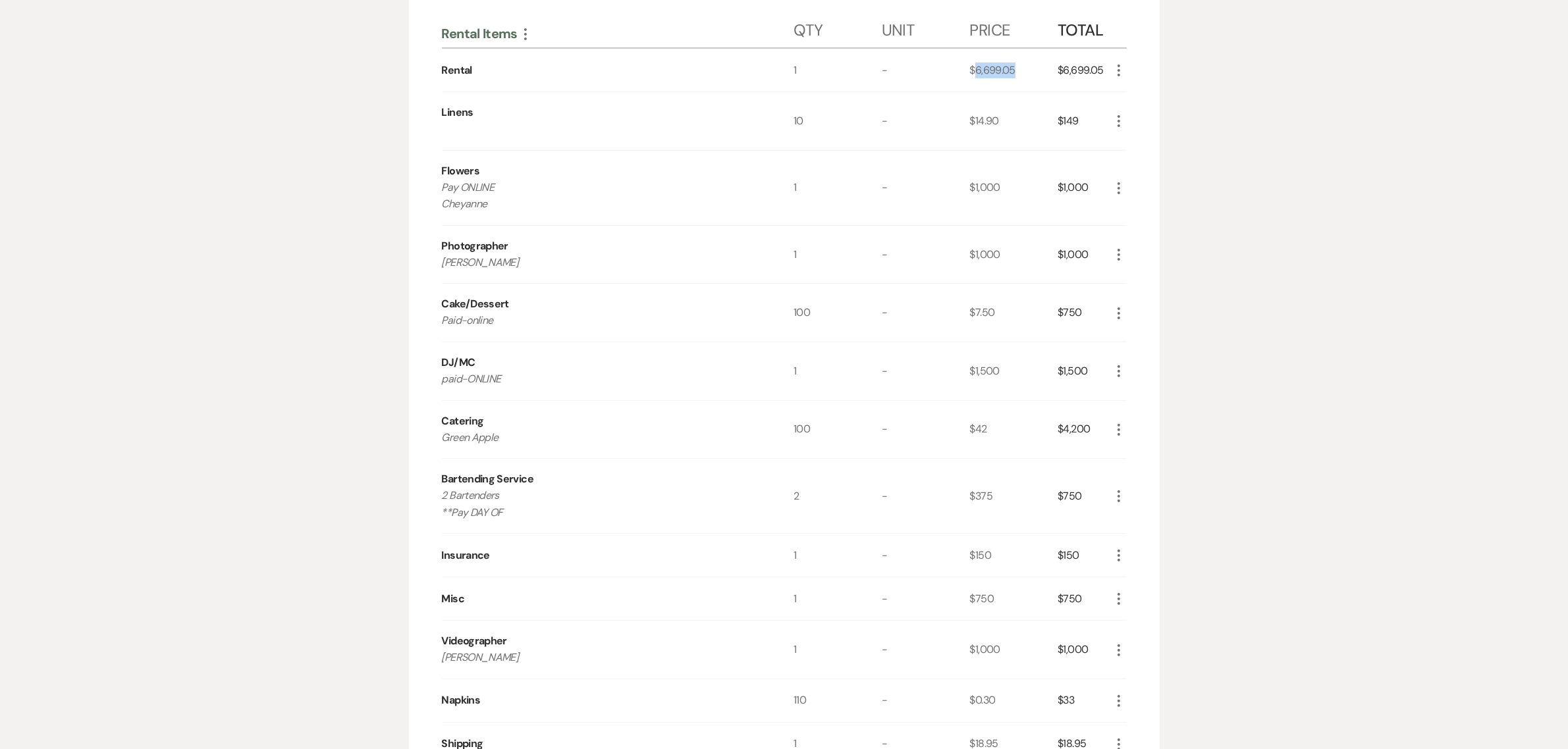
scroll to position [466, 0]
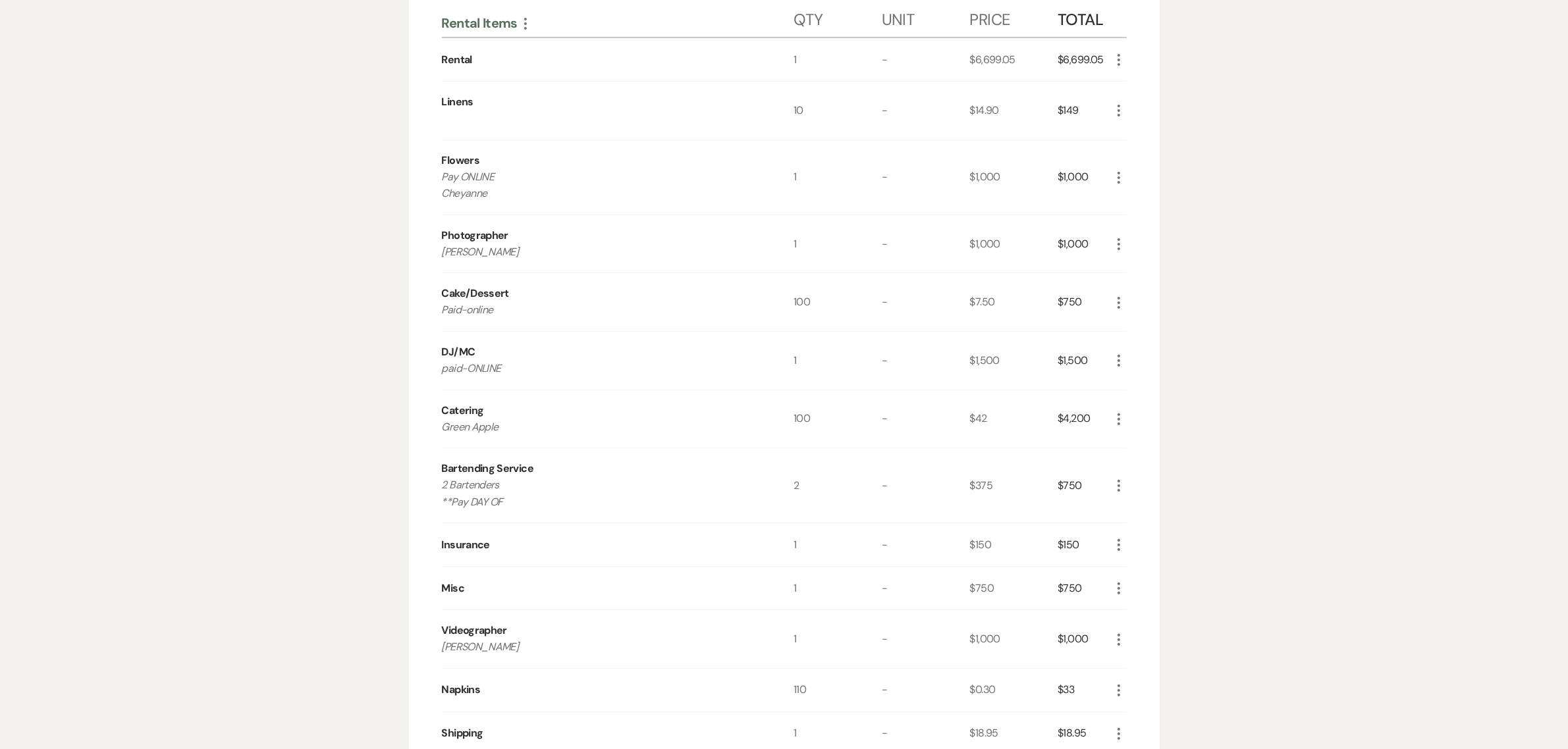
click at [1402, 550] on div "Messages Tasks Payments Vendors Rental Overview Timeline Docs & Files Contacts …" at bounding box center [784, 432] width 1568 height 1135
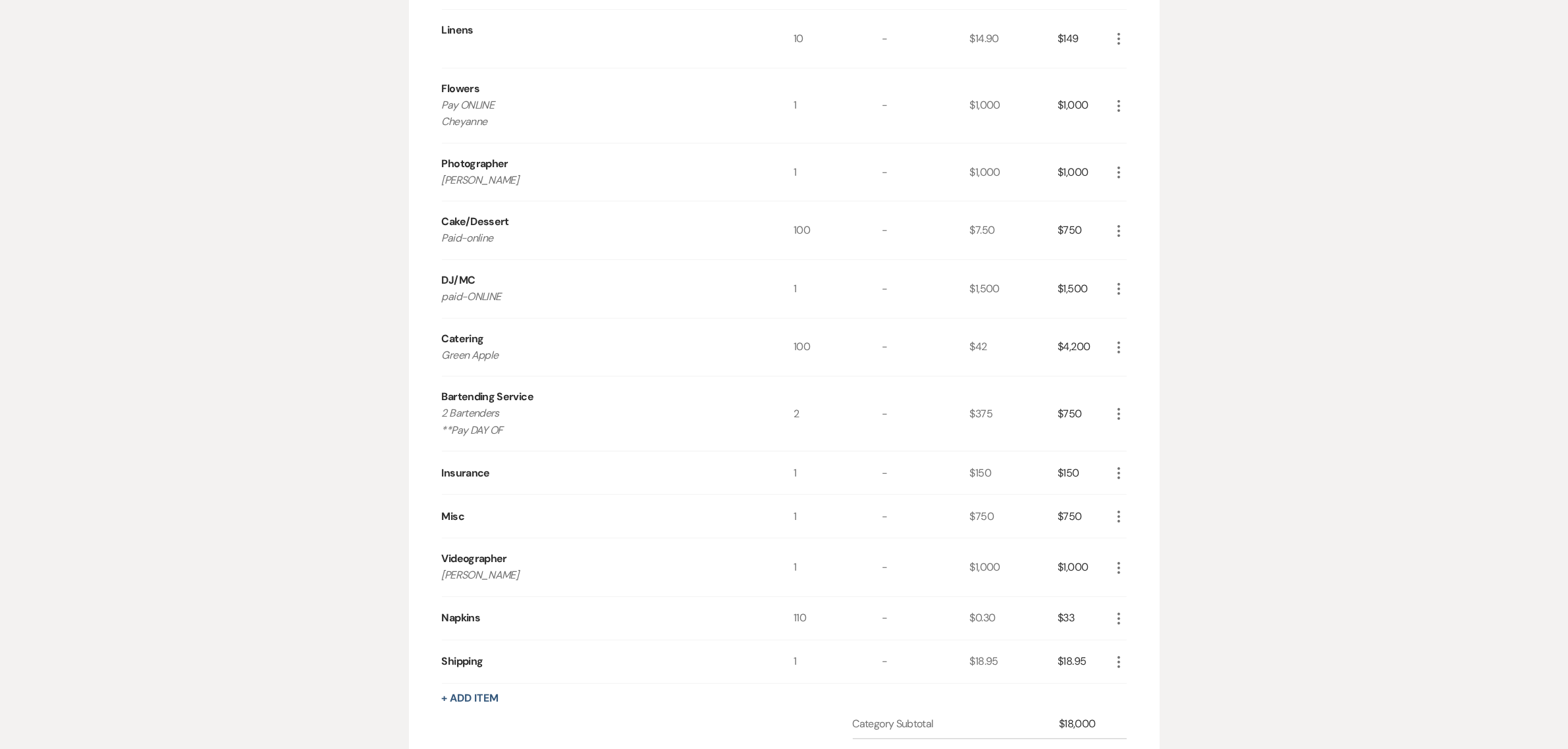
scroll to position [576, 0]
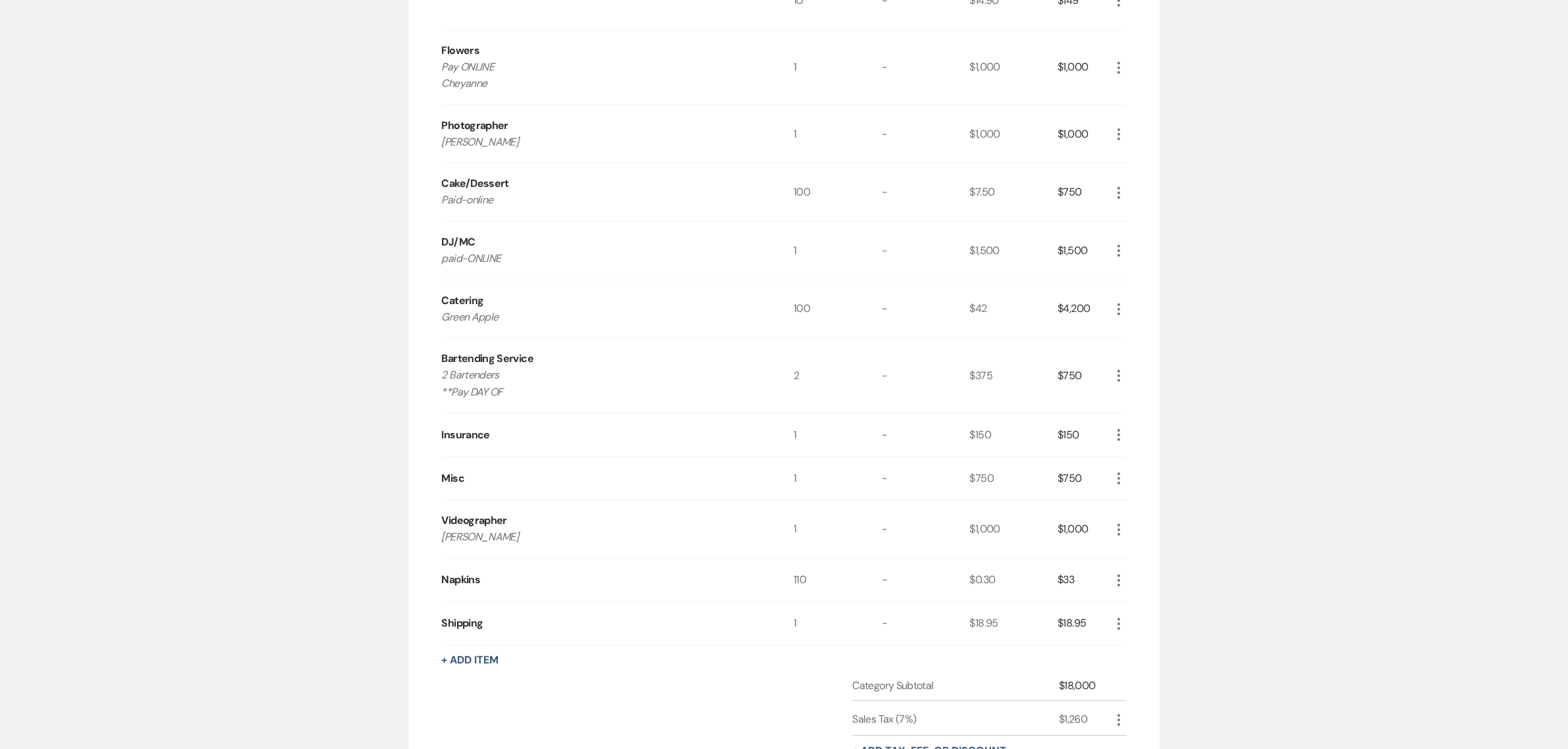
click at [1381, 436] on div "Messages Tasks Payments Vendors Rental Overview Timeline Docs & Files Contacts …" at bounding box center [784, 322] width 1568 height 1135
click at [1368, 393] on div "Messages Tasks Payments Vendors Rental Overview Timeline Docs & Files Contacts …" at bounding box center [784, 322] width 1568 height 1135
click at [1363, 465] on div "Messages Tasks Payments Vendors Rental Overview Timeline Docs & Files Contacts …" at bounding box center [784, 322] width 1568 height 1135
click at [1354, 489] on div "Messages Tasks Payments Vendors Rental Overview Timeline Docs & Files Contacts …" at bounding box center [784, 322] width 1568 height 1135
